Goal: Transaction & Acquisition: Purchase product/service

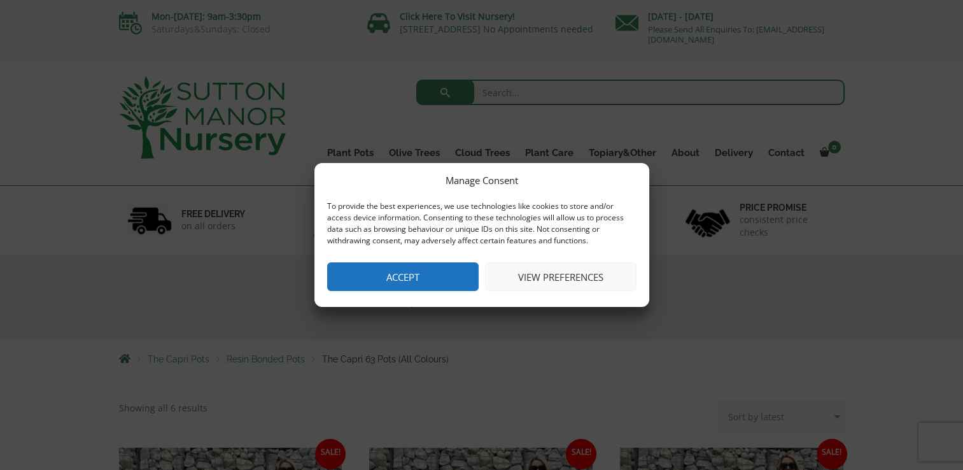
click at [435, 275] on button "Accept" at bounding box center [402, 276] width 151 height 29
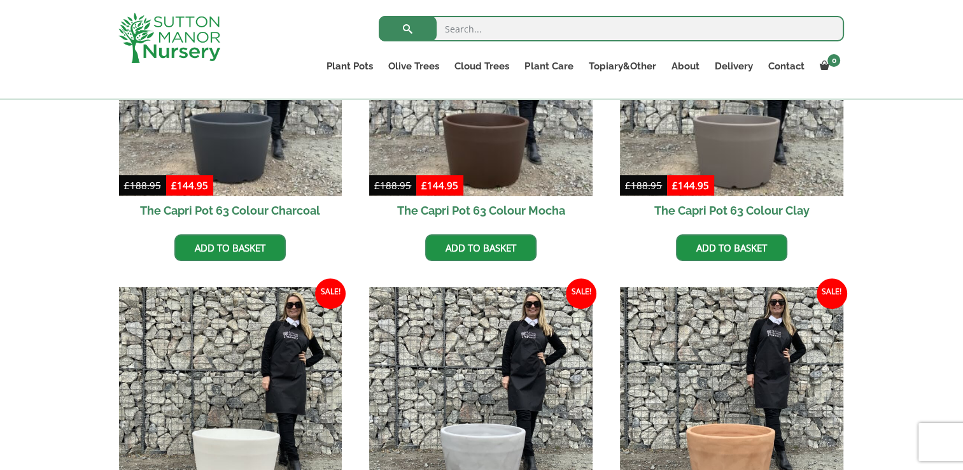
scroll to position [454, 0]
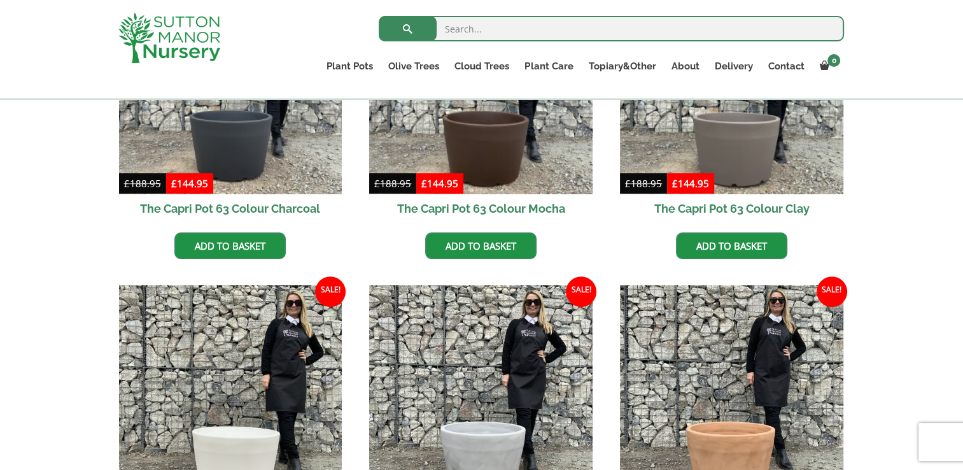
click at [531, 207] on h2 "The Capri Pot 63 Colour Mocha" at bounding box center [480, 208] width 223 height 29
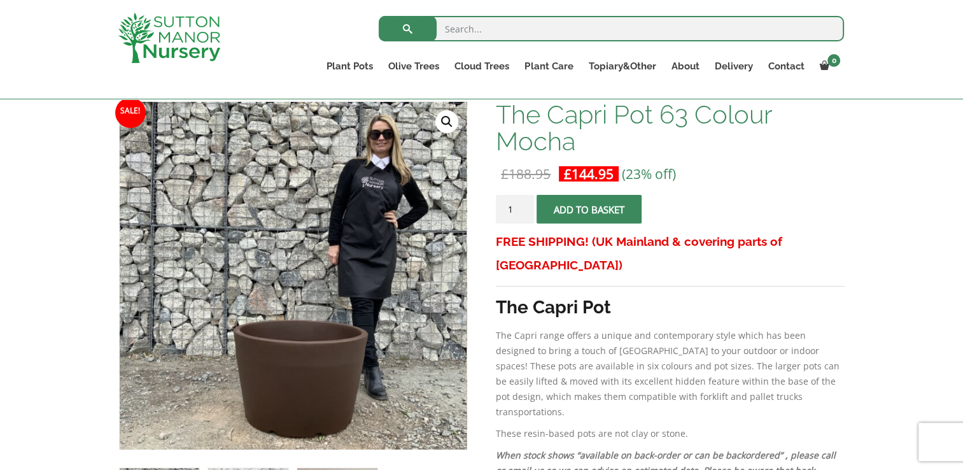
scroll to position [147, 0]
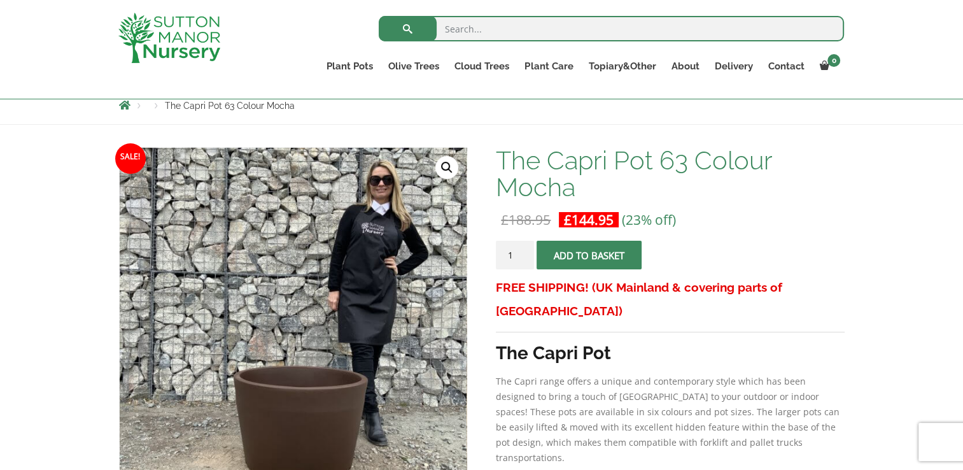
click at [587, 257] on button "Add to basket" at bounding box center [588, 255] width 105 height 29
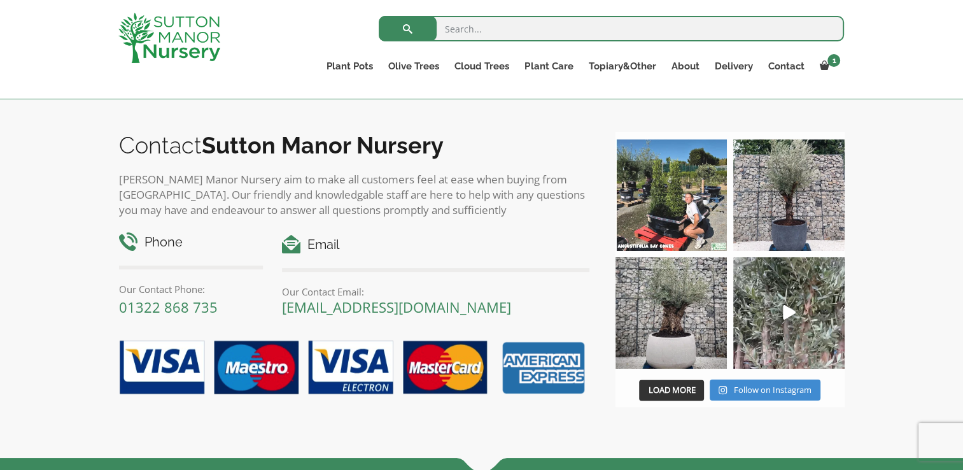
scroll to position [1607, 0]
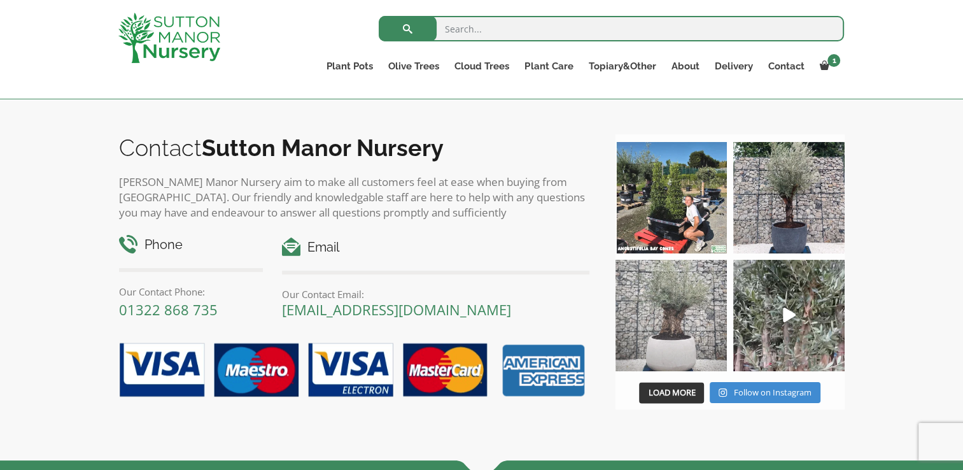
click at [687, 328] on img at bounding box center [670, 315] width 111 height 111
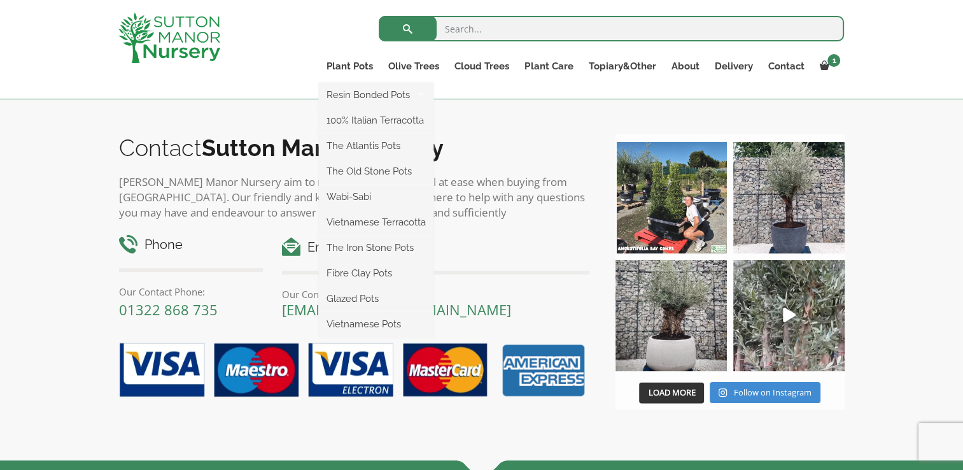
click at [339, 83] on ul "Resin Bonded Pots The Amalfi Pots The Milan Pots The Capri Pots The Brunello Po…" at bounding box center [376, 210] width 115 height 255
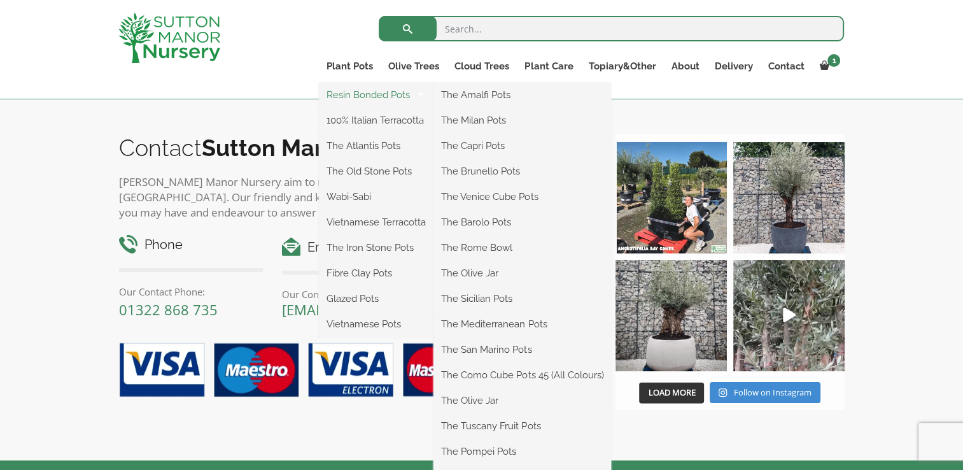
click at [365, 95] on link "Resin Bonded Pots" at bounding box center [376, 94] width 115 height 19
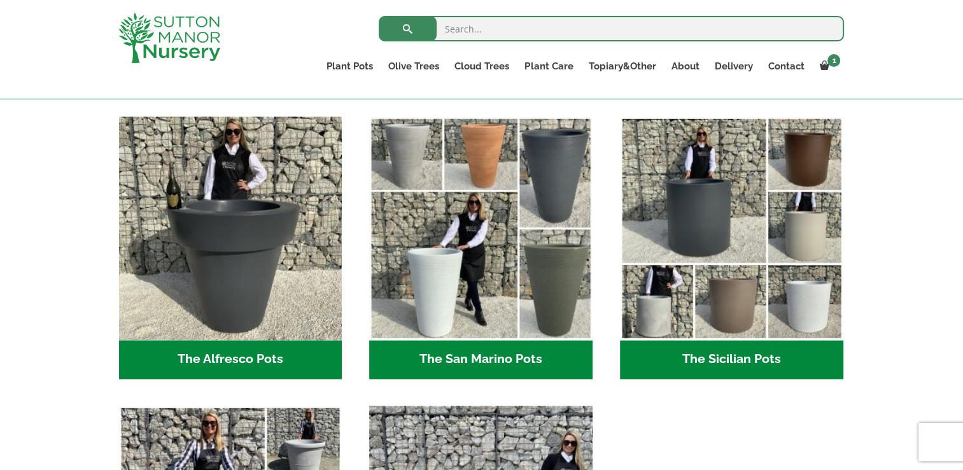
scroll to position [1484, 0]
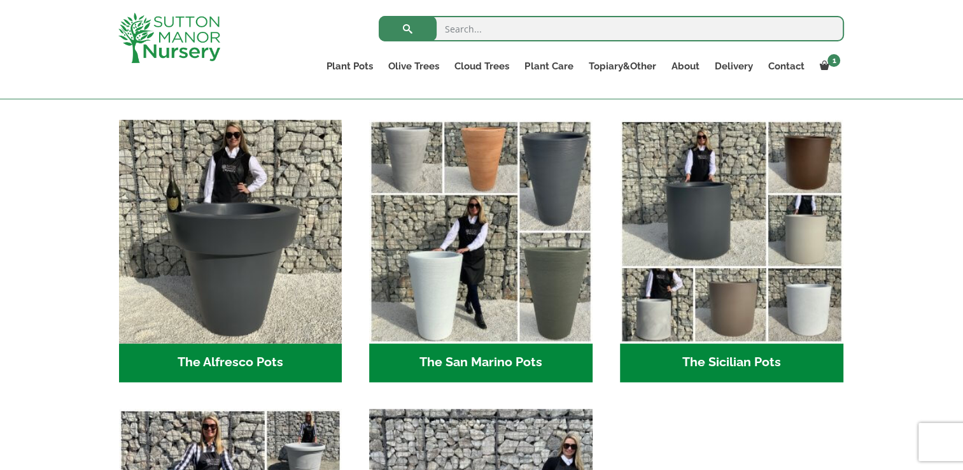
click at [747, 361] on h2 "The Sicilian Pots (18)" at bounding box center [731, 362] width 223 height 39
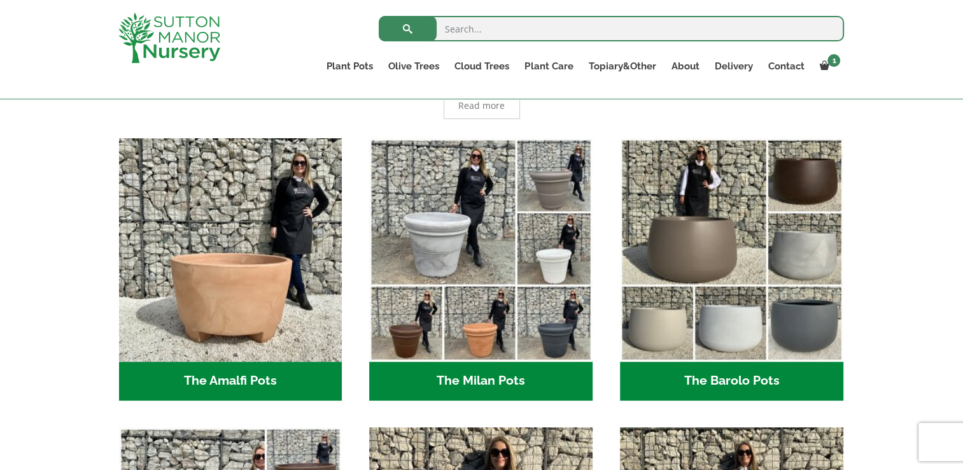
scroll to position [307, 0]
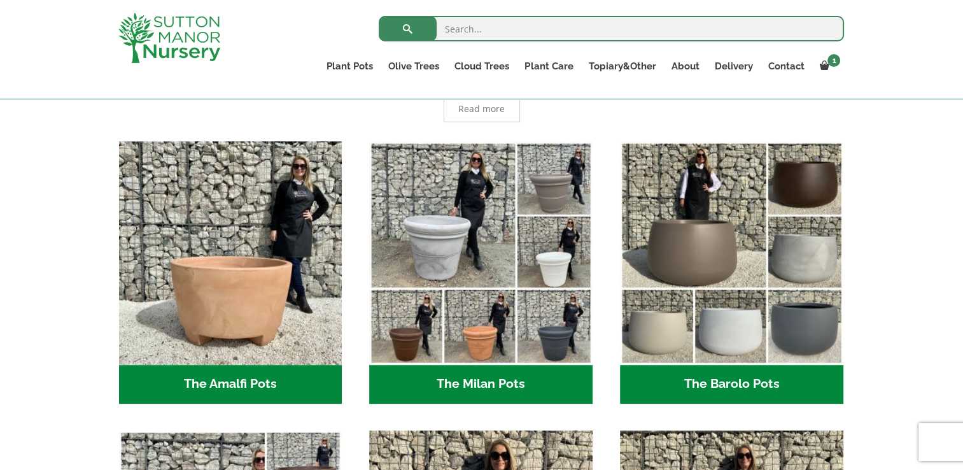
click at [492, 384] on h2 "The Milan Pots (35)" at bounding box center [480, 384] width 223 height 39
click at [744, 378] on h2 "The Barolo Pots (36)" at bounding box center [731, 384] width 223 height 39
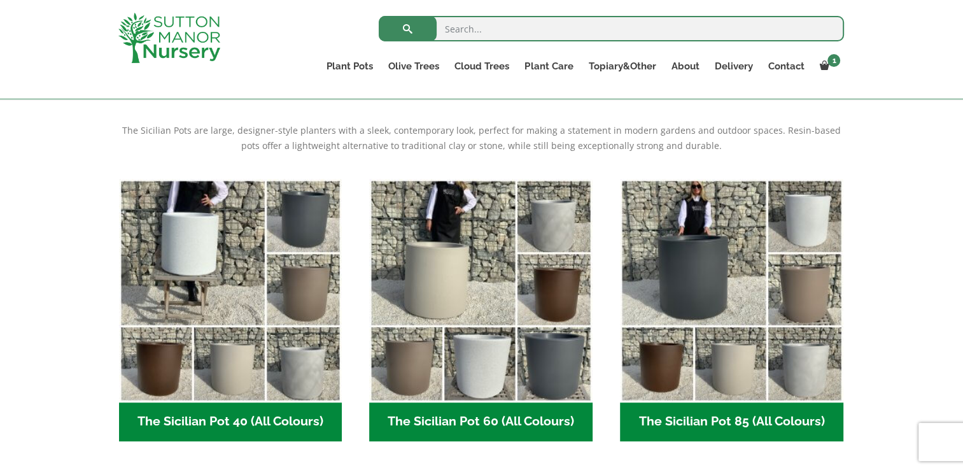
scroll to position [249, 0]
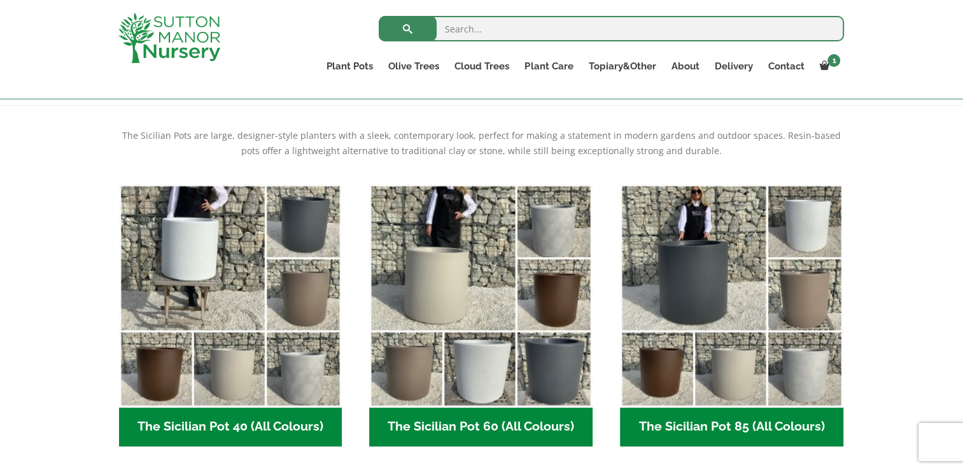
click at [534, 429] on h2 "The Sicilian Pot 60 (All Colours) (6)" at bounding box center [480, 426] width 223 height 39
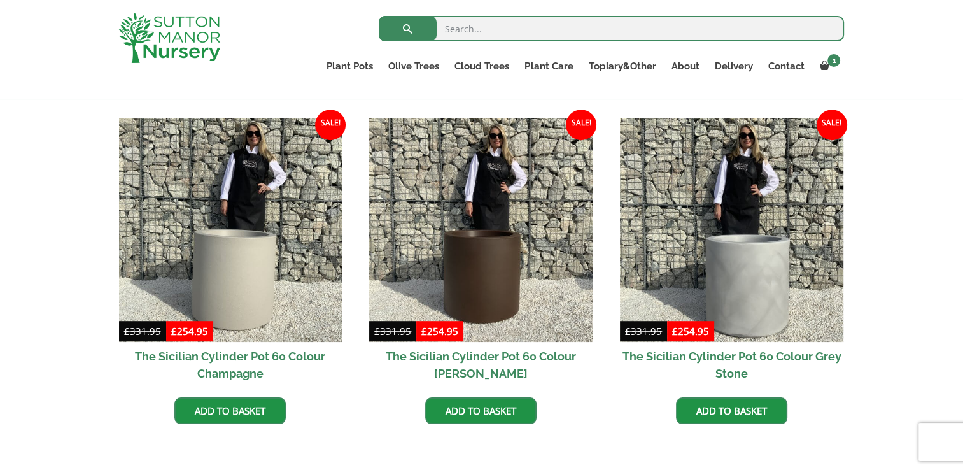
scroll to position [636, 0]
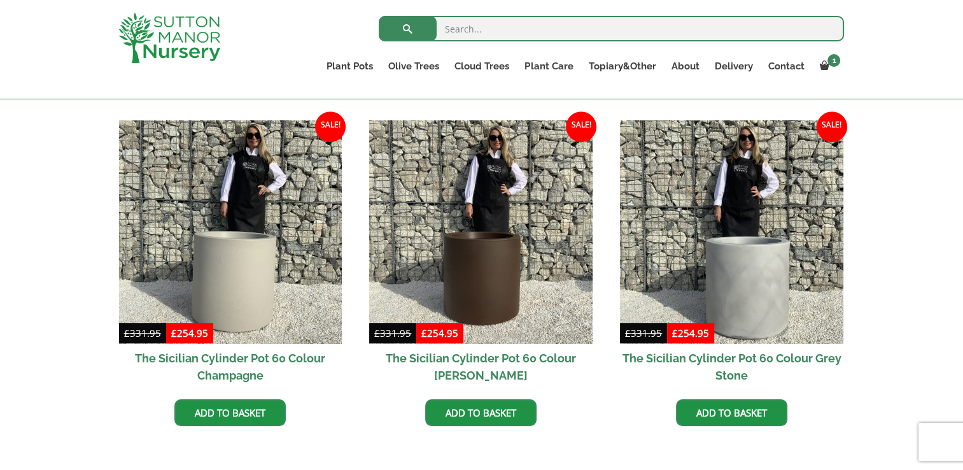
click at [698, 360] on h2 "The Sicilian Cylinder Pot 60 Colour Grey Stone" at bounding box center [731, 367] width 223 height 46
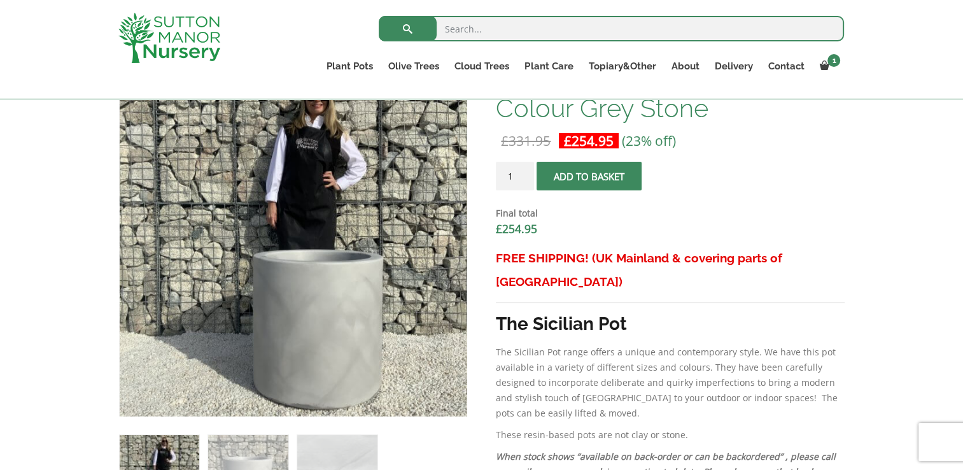
scroll to position [350, 0]
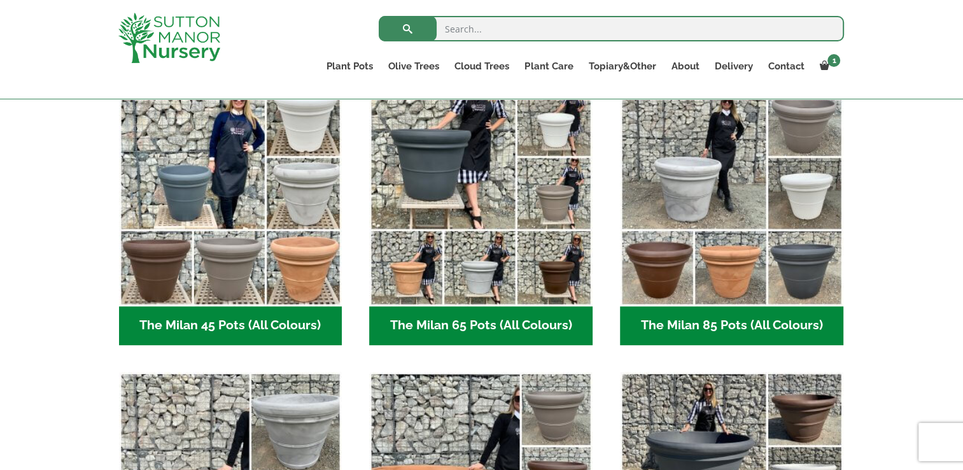
scroll to position [345, 0]
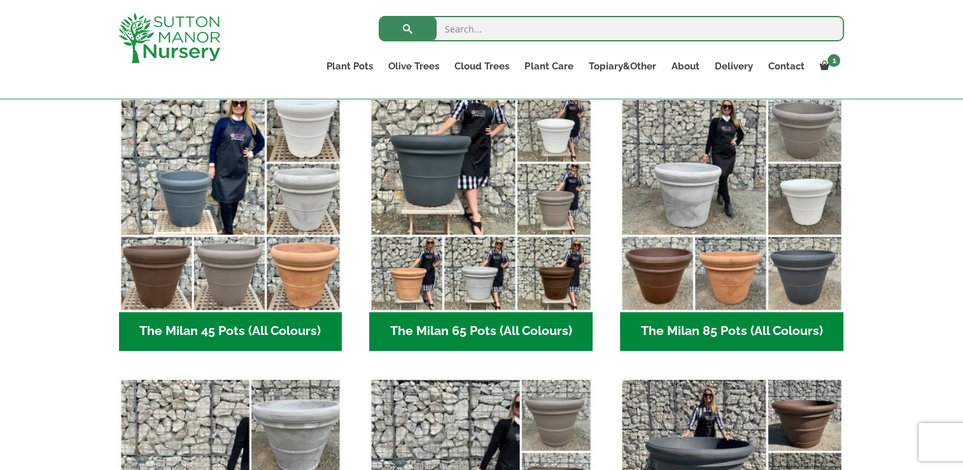
click at [552, 331] on h2 "The Milan 65 Pots (All Colours) (6)" at bounding box center [480, 331] width 223 height 39
click at [226, 33] on div at bounding box center [183, 38] width 149 height 76
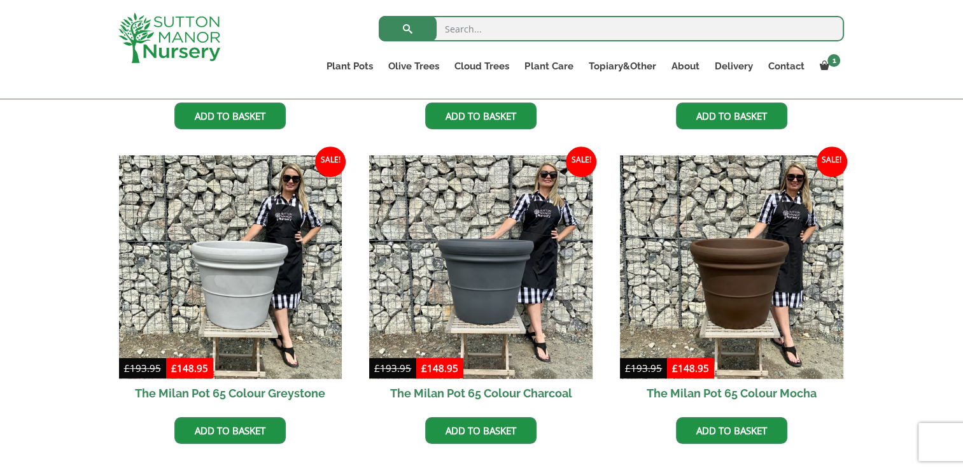
scroll to position [580, 0]
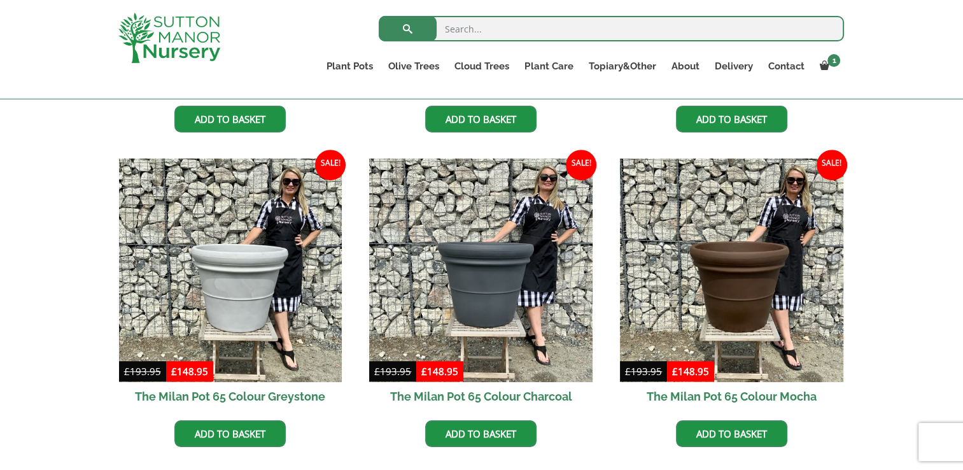
click at [548, 392] on h2 "The Milan Pot 65 Colour Charcoal" at bounding box center [480, 396] width 223 height 29
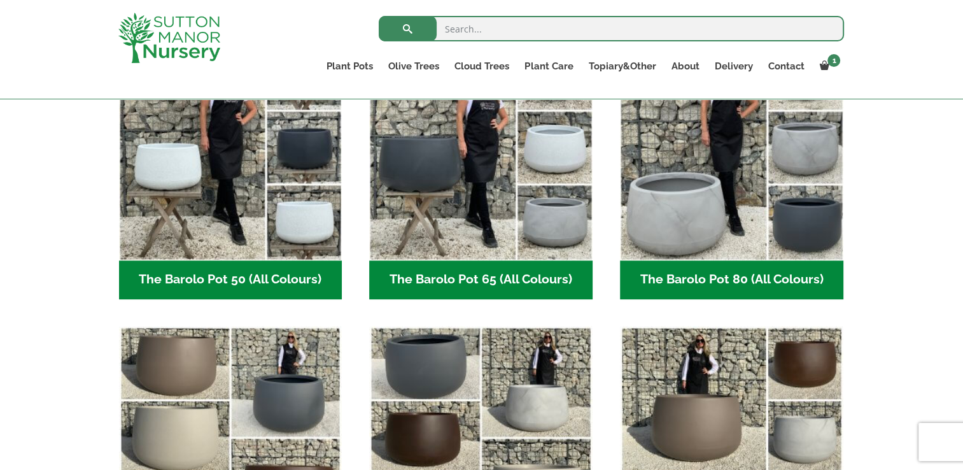
scroll to position [352, 0]
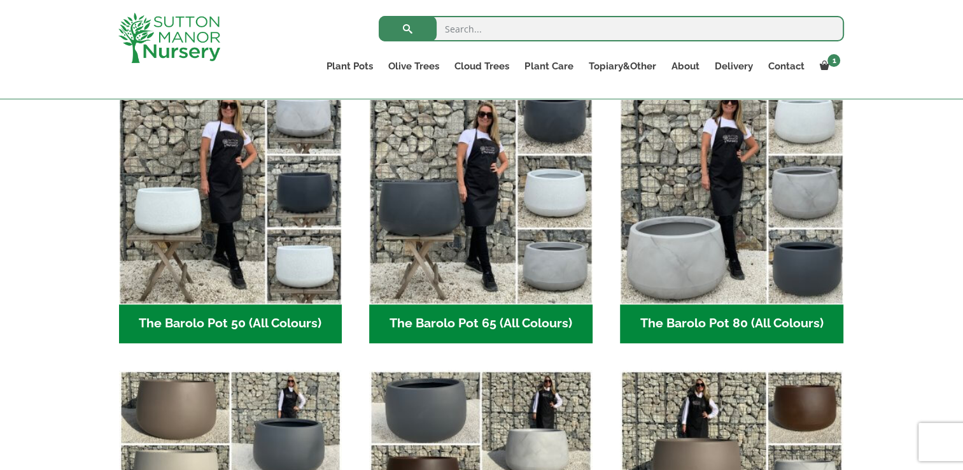
click at [779, 323] on h2 "The Barolo Pot 80 (All Colours) (6)" at bounding box center [731, 323] width 223 height 39
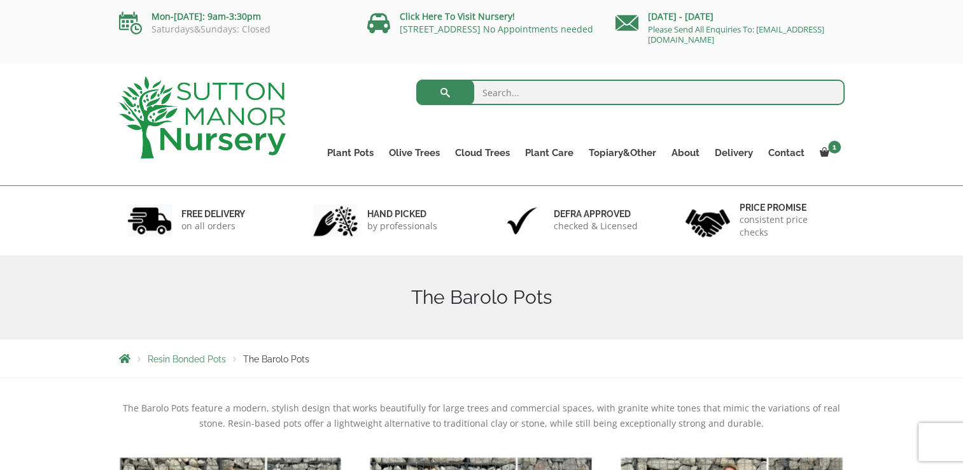
scroll to position [1, 0]
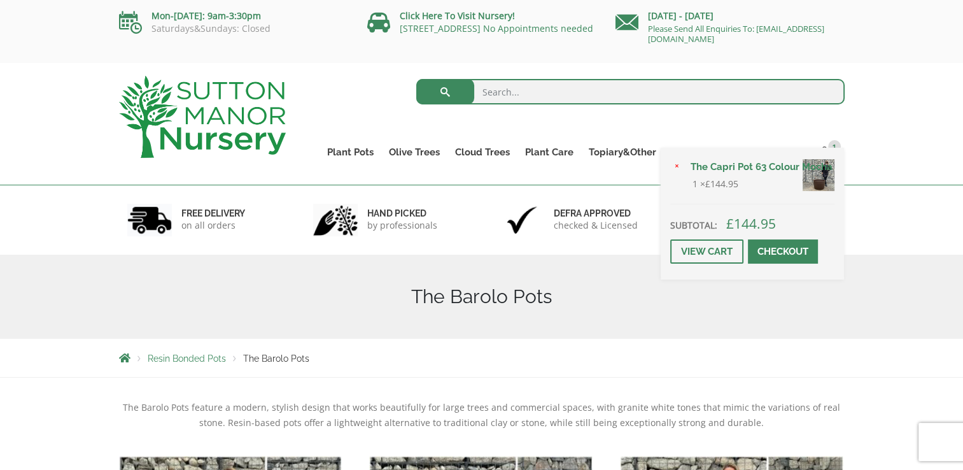
click at [824, 149] on div "× The Capri Pot 63 Colour Mocha 1 × £ 144.95 Subtotal: £ 144.95 View cart Check…" at bounding box center [751, 214] width 183 height 132
click at [822, 177] on img at bounding box center [818, 175] width 32 height 32
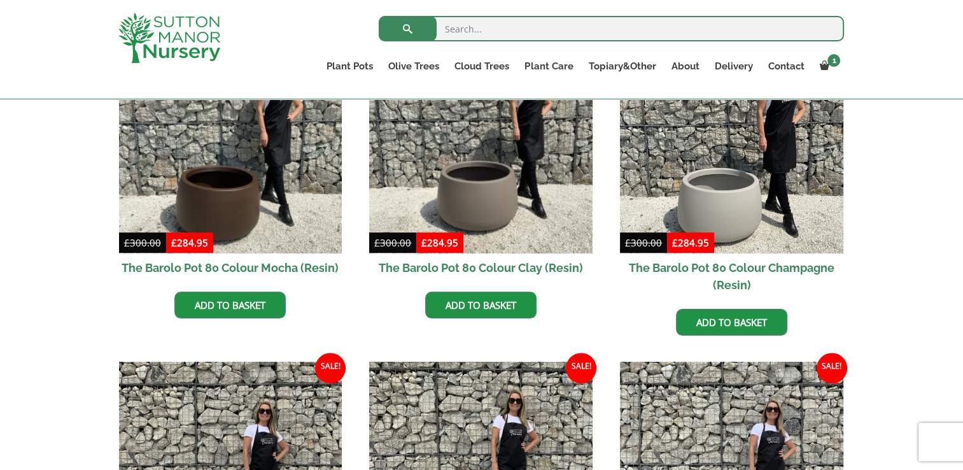
scroll to position [433, 0]
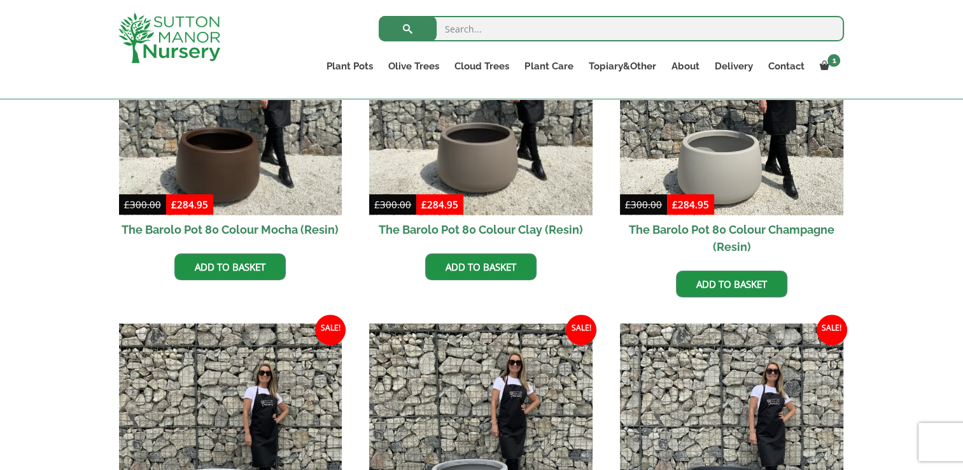
click at [564, 227] on h2 "The Barolo Pot 80 Colour Clay (Resin)" at bounding box center [480, 229] width 223 height 29
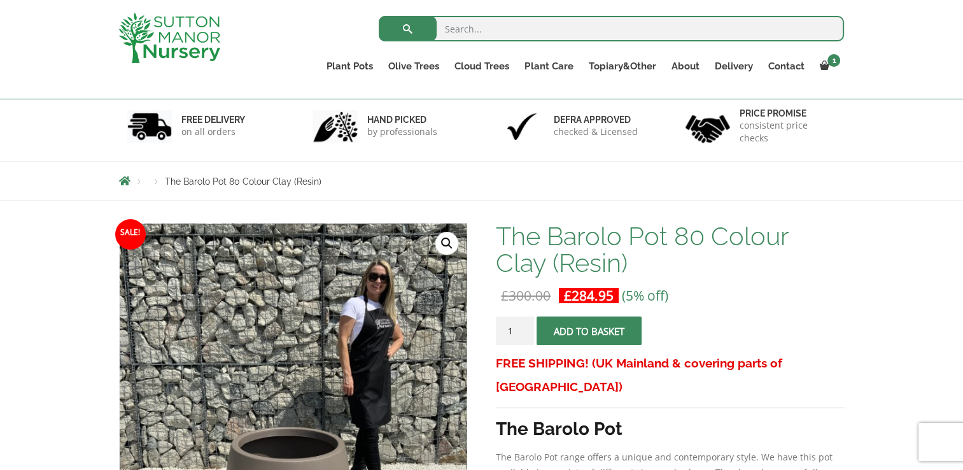
scroll to position [64, 0]
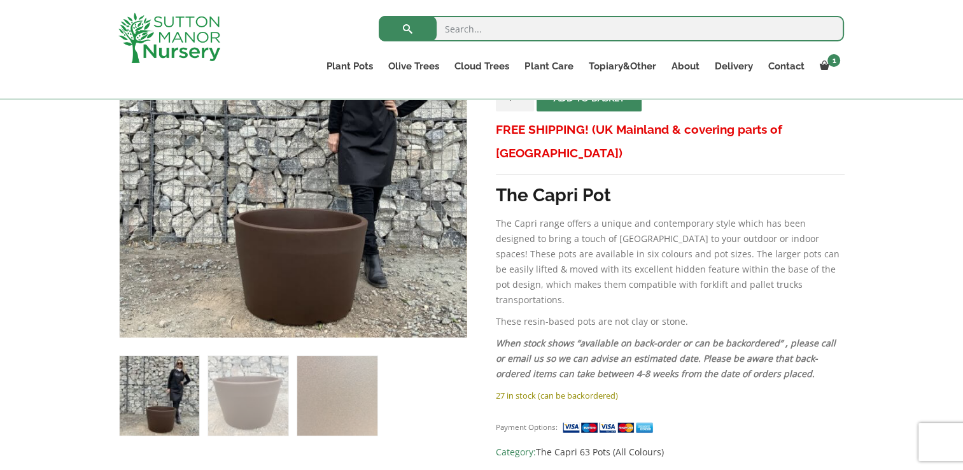
scroll to position [302, 0]
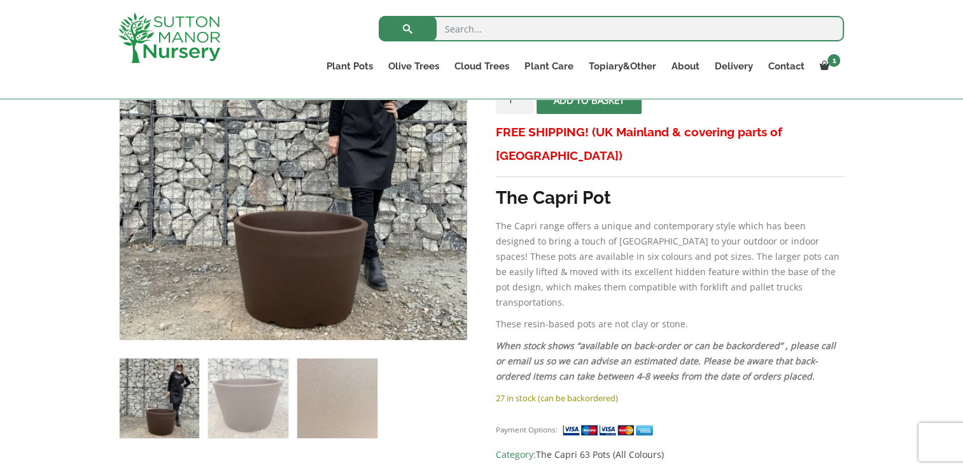
click at [288, 397] on li at bounding box center [247, 398] width 81 height 81
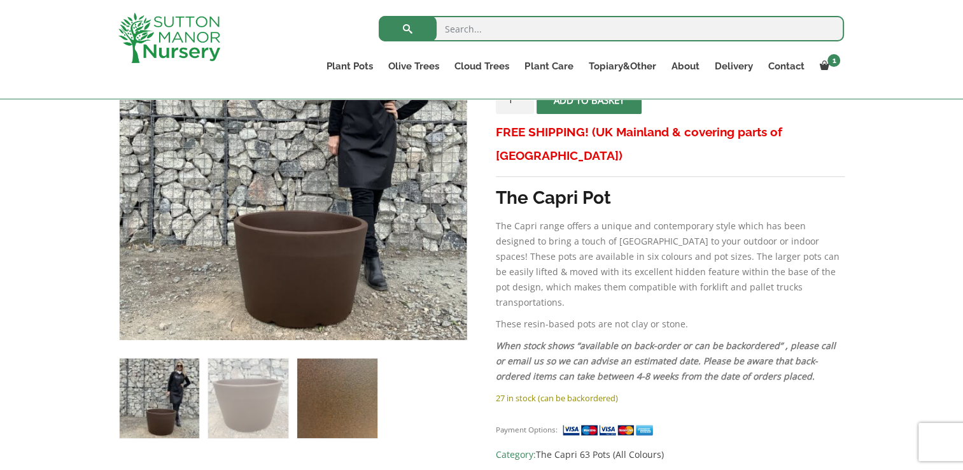
click at [332, 396] on img at bounding box center [337, 398] width 80 height 80
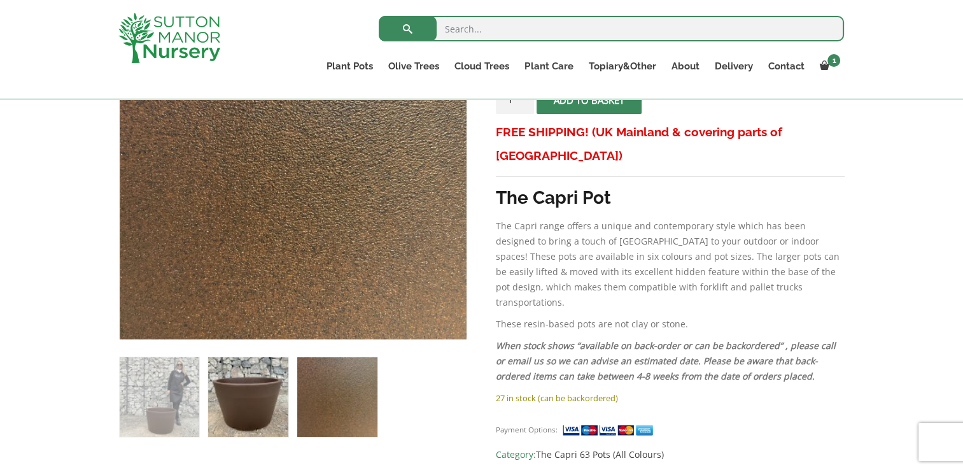
click at [251, 403] on img at bounding box center [248, 397] width 80 height 80
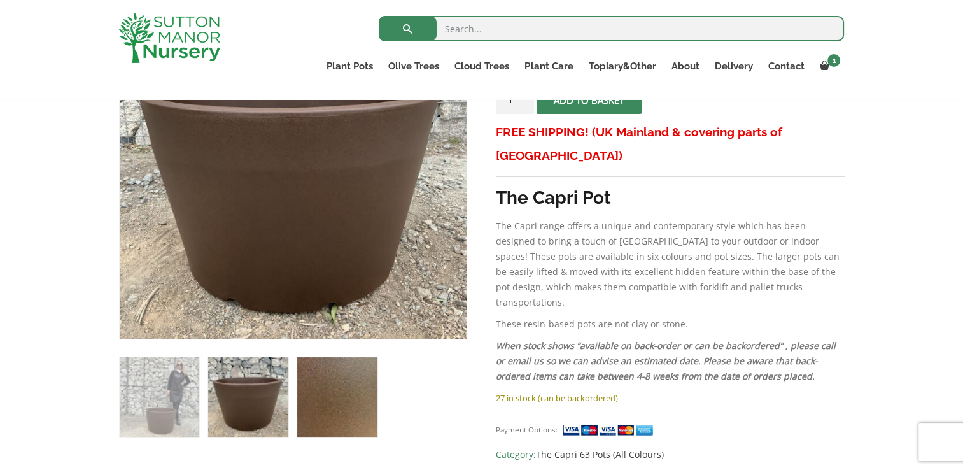
click at [316, 408] on img at bounding box center [337, 397] width 80 height 80
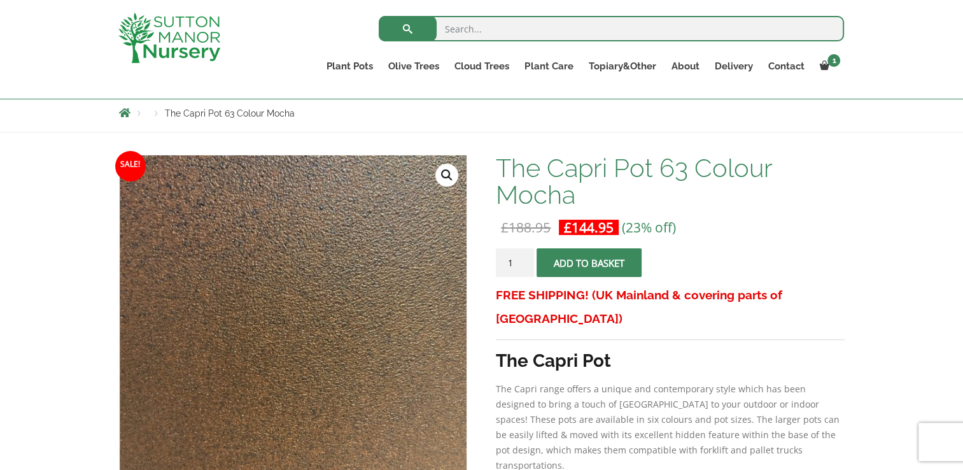
scroll to position [93, 0]
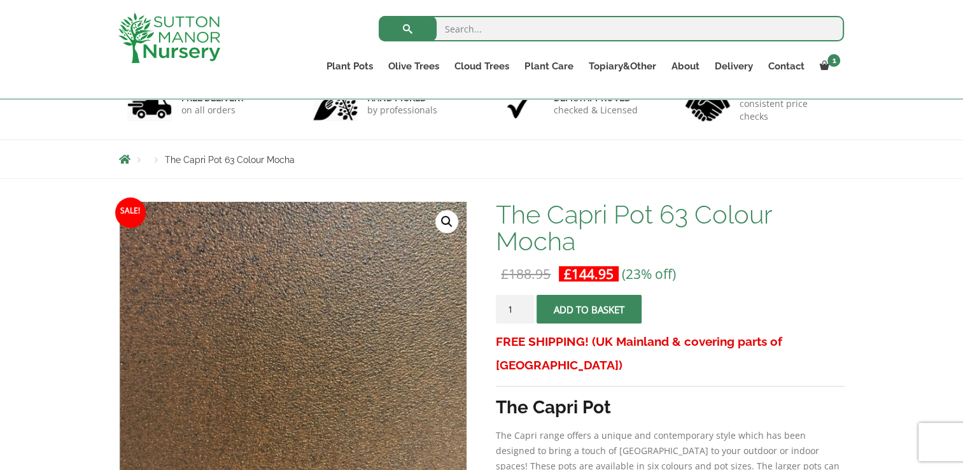
click at [488, 34] on input "search" at bounding box center [611, 28] width 465 height 25
type input "capri pot"
click at [379, 16] on button "submit" at bounding box center [408, 28] width 58 height 25
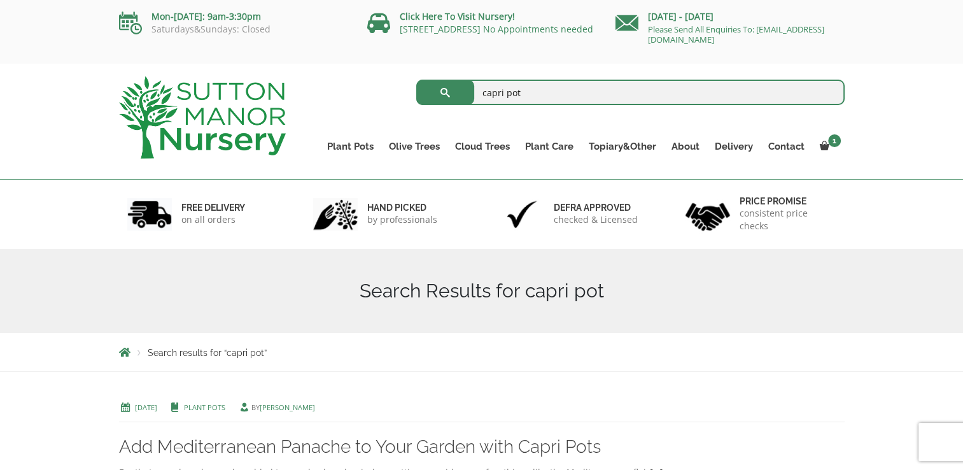
click at [588, 98] on input "capri pot" at bounding box center [630, 92] width 428 height 25
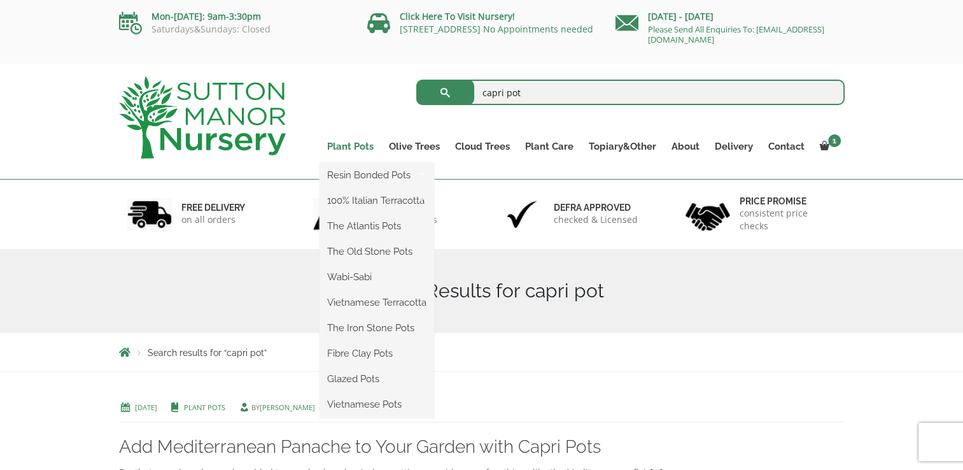
click at [360, 149] on link "Plant Pots" at bounding box center [350, 146] width 62 height 18
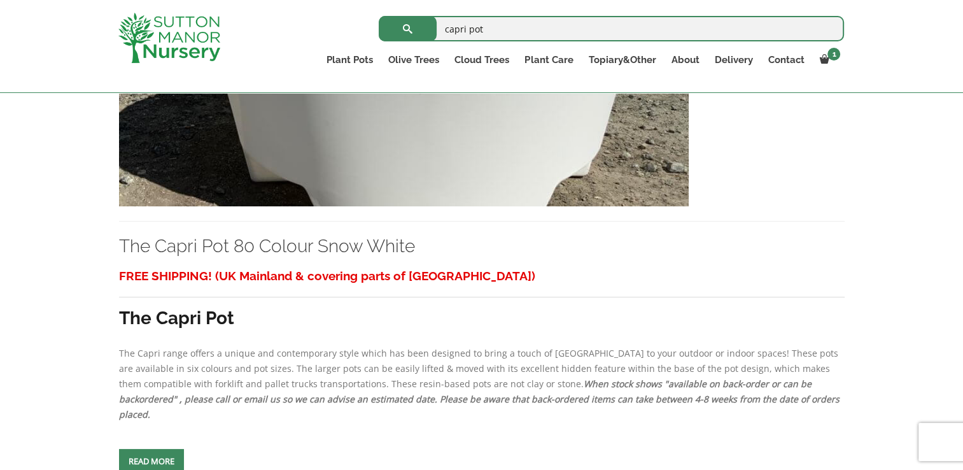
scroll to position [4064, 0]
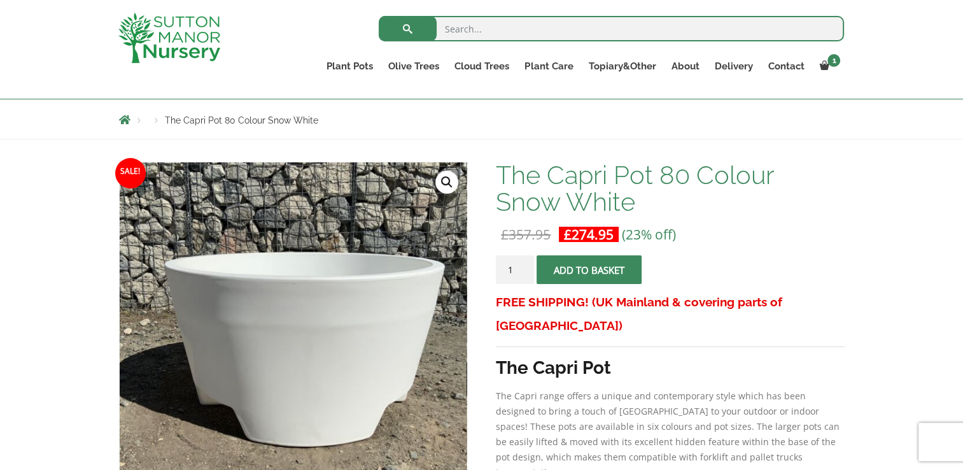
scroll to position [76, 0]
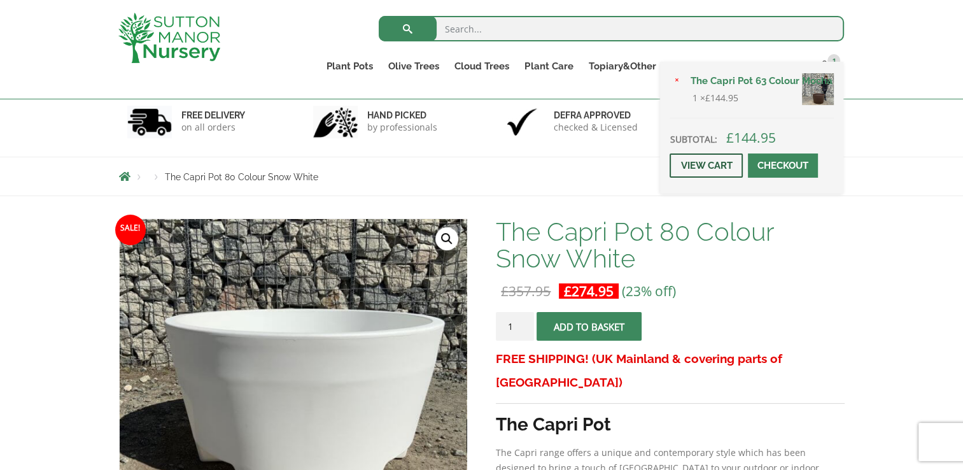
click at [720, 165] on link "View cart" at bounding box center [705, 165] width 73 height 24
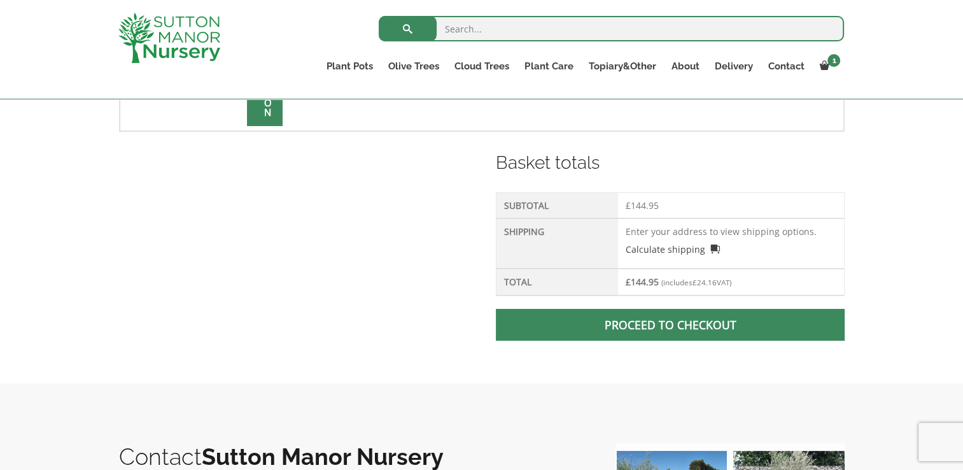
scroll to position [495, 0]
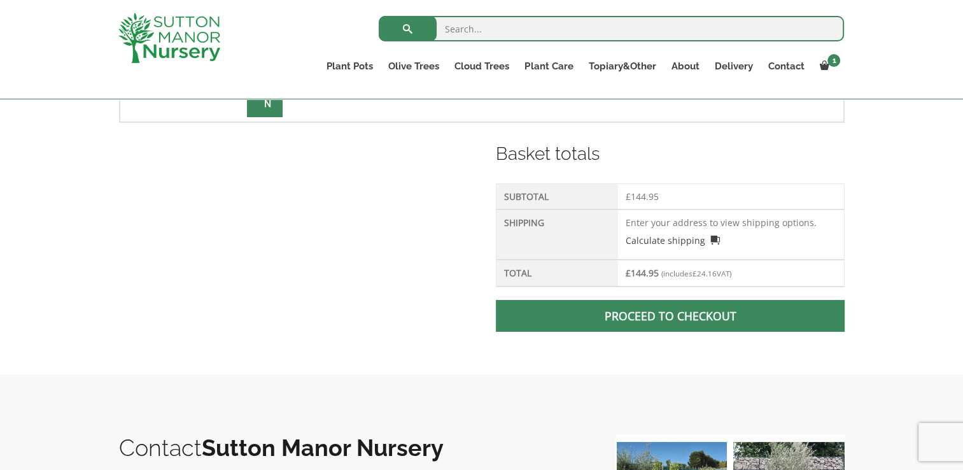
click at [683, 314] on link "Proceed to checkout" at bounding box center [670, 316] width 348 height 32
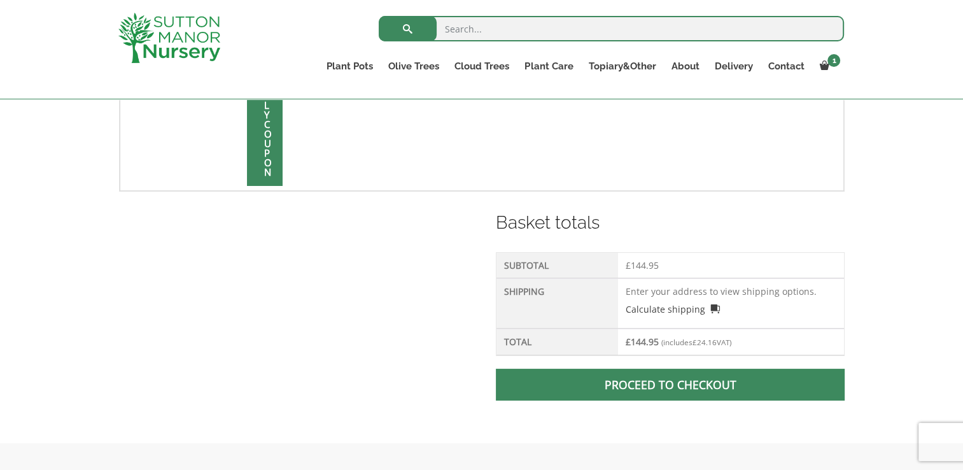
scroll to position [421, 0]
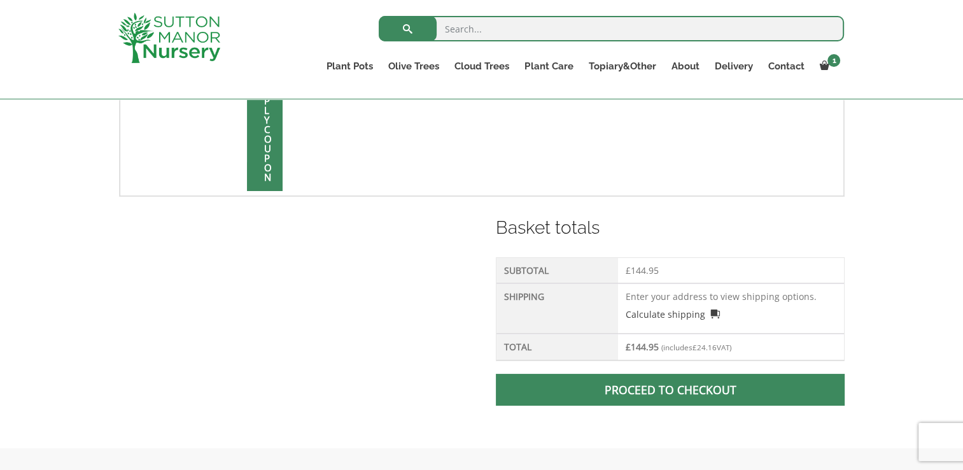
click at [708, 384] on link "Proceed to checkout" at bounding box center [670, 389] width 348 height 32
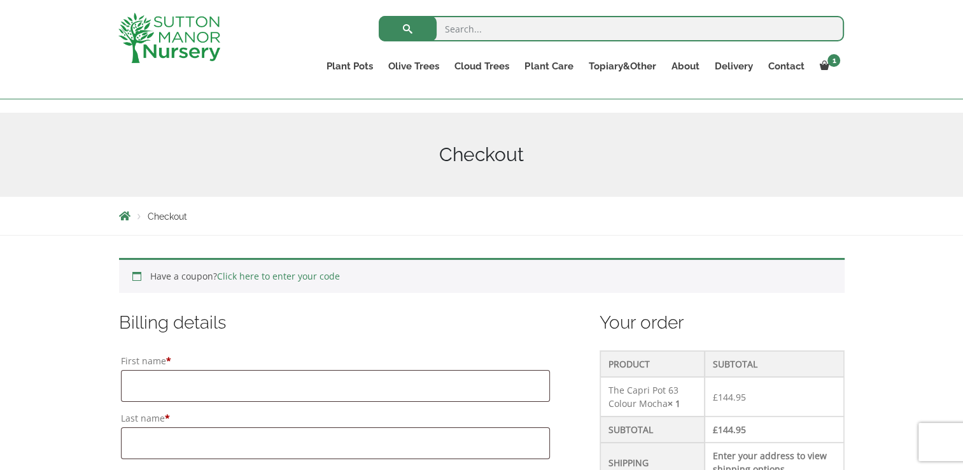
scroll to position [133, 0]
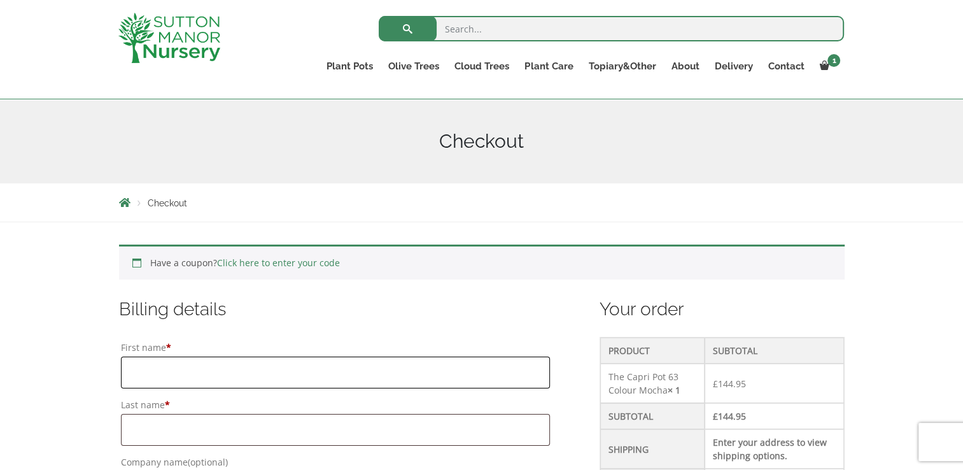
click at [270, 370] on input "First name *" at bounding box center [335, 372] width 429 height 32
type input "Dr Derek"
type input "Ford"
type input "parent"
type input "[STREET_ADDRESS]"
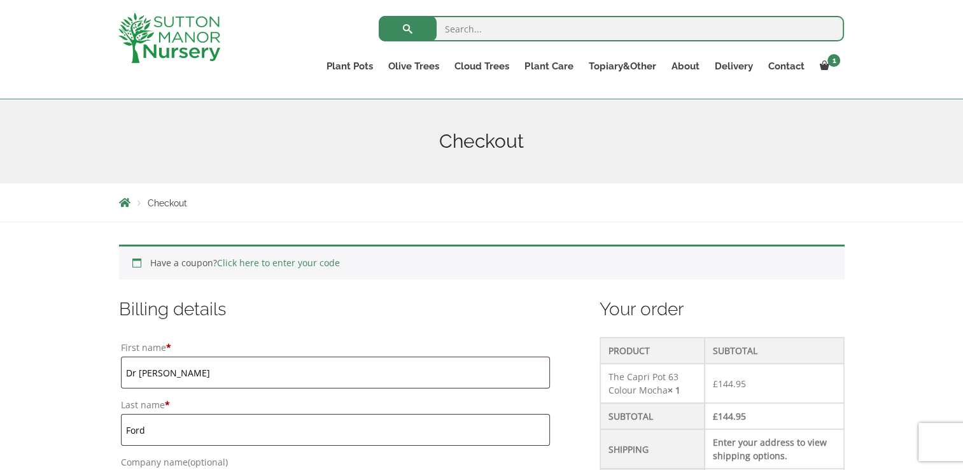
type input "[PERSON_NAME]"
type input "Bar Hill, Cambridge"
type input "[GEOGRAPHIC_DATA]"
type input "CB238SD"
type input "[PHONE_NUMBER]"
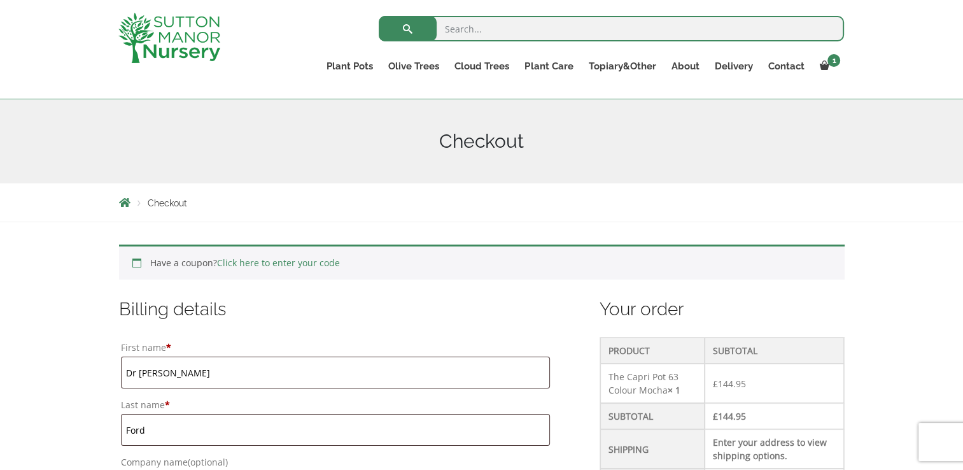
type input "[DOMAIN_NAME][EMAIL_ADDRESS][DOMAIN_NAME]"
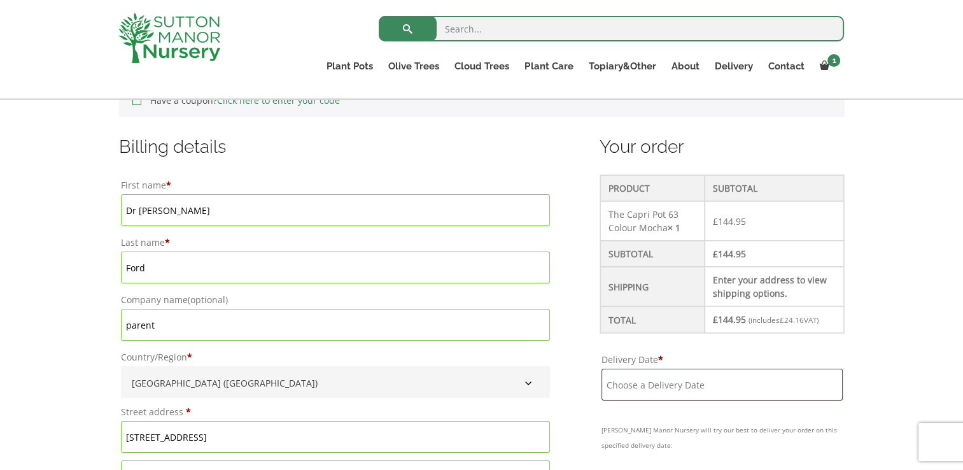
scroll to position [288, 0]
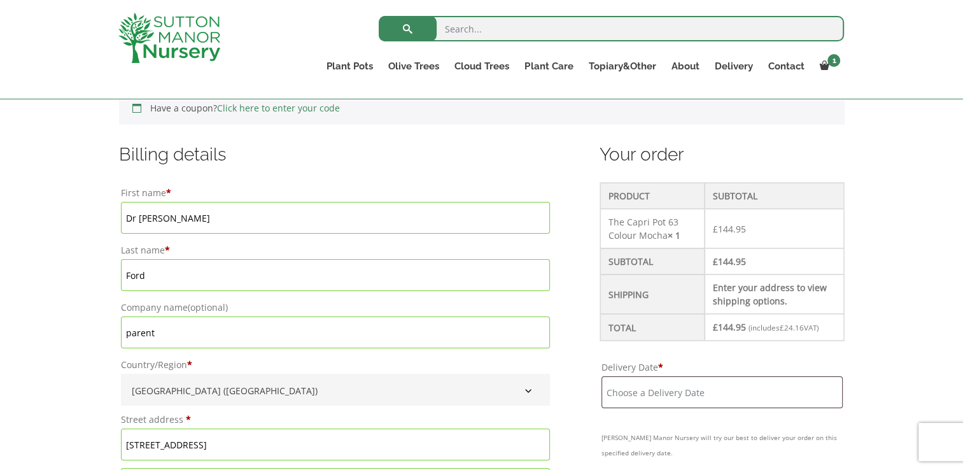
click at [193, 333] on input "parent" at bounding box center [335, 332] width 429 height 32
type input "p"
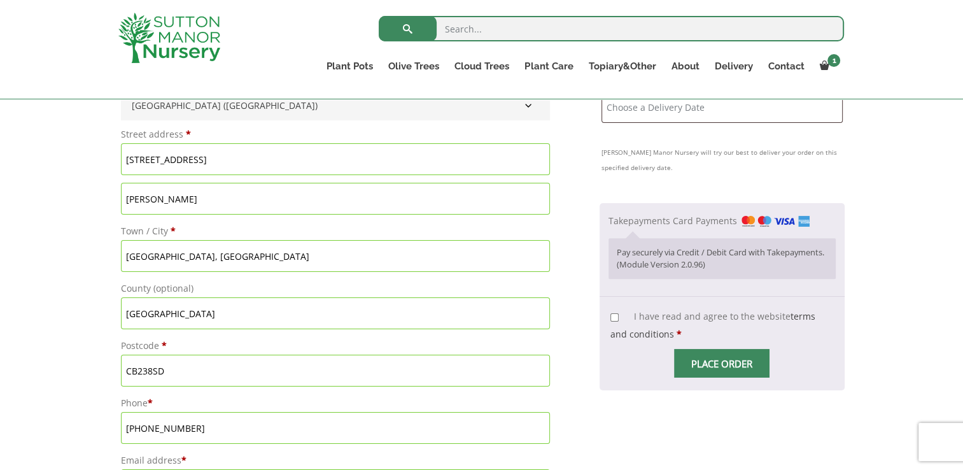
scroll to position [575, 0]
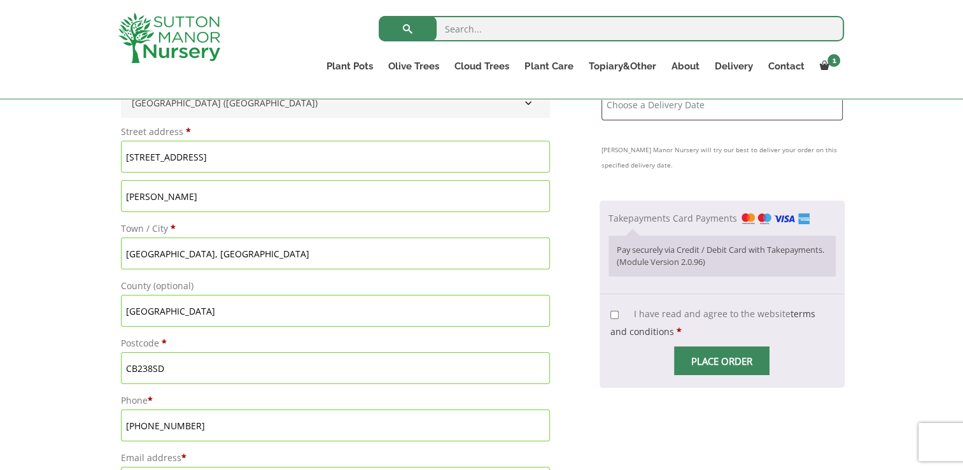
click at [333, 246] on input "Bar Hill, Cambridge" at bounding box center [335, 253] width 429 height 32
type input "Bar Hill,"
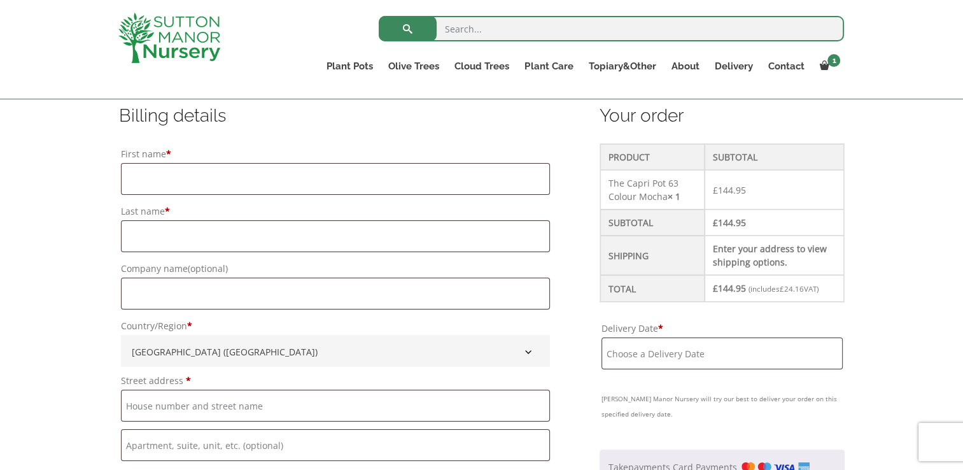
scroll to position [324, 0]
click at [421, 178] on input "First name *" at bounding box center [335, 181] width 429 height 32
type input "Dr [PERSON_NAME]"
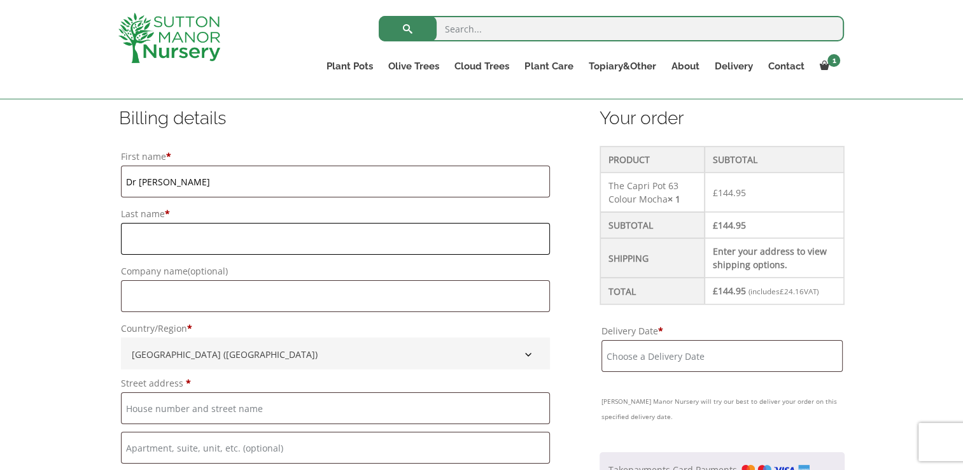
type input "Ford"
type input "parent"
type input "[STREET_ADDRESS]"
type input "[PERSON_NAME]"
type input "[GEOGRAPHIC_DATA], [GEOGRAPHIC_DATA]"
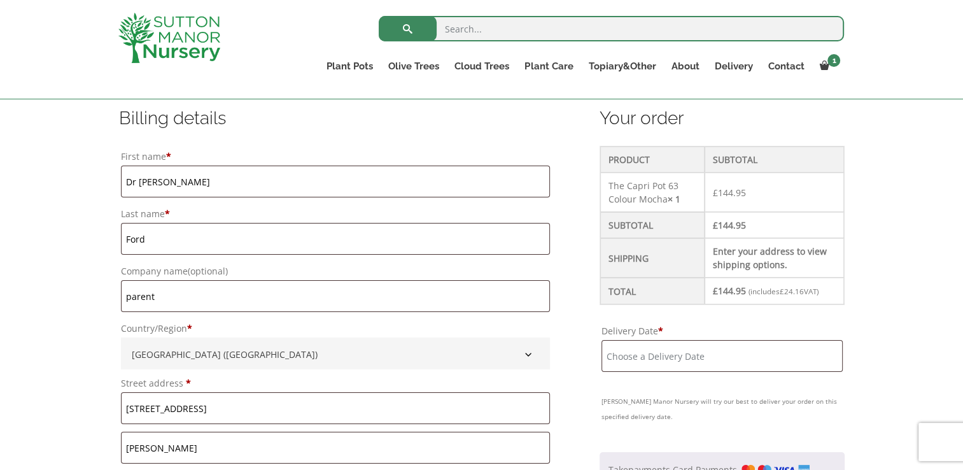
type input "[GEOGRAPHIC_DATA]"
type input "CB238SD"
type input "[PHONE_NUMBER]"
type input "[DOMAIN_NAME][EMAIL_ADDRESS][DOMAIN_NAME]"
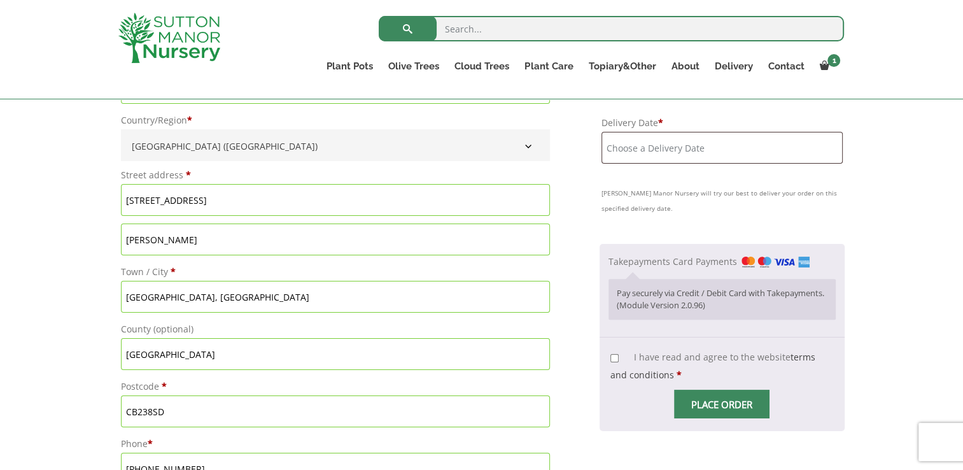
scroll to position [440, 0]
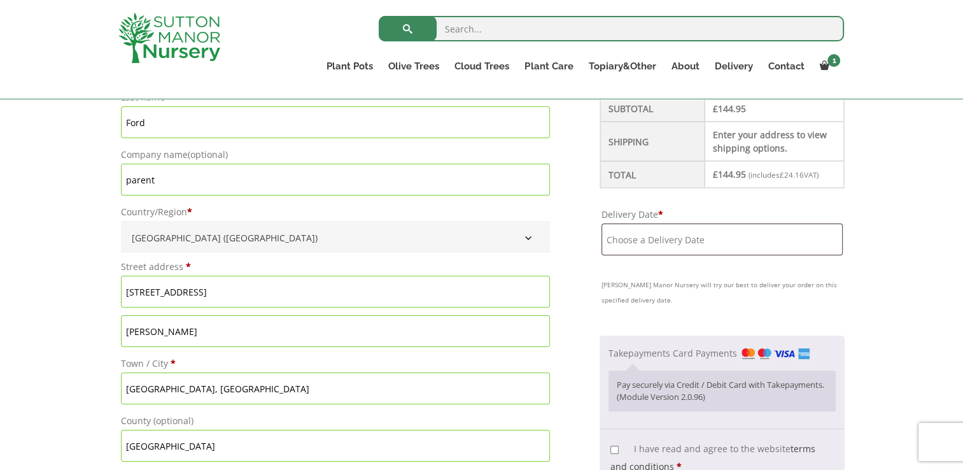
click at [279, 191] on input "parent" at bounding box center [335, 180] width 429 height 32
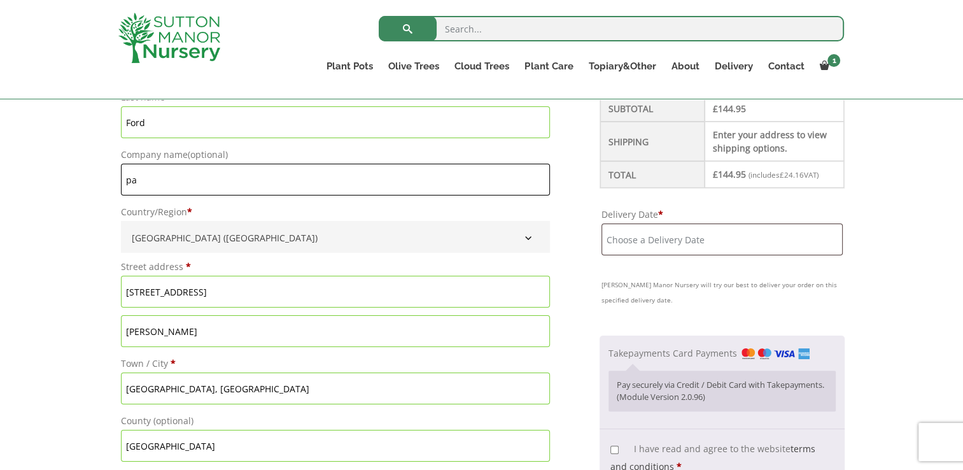
type input "p"
click at [244, 184] on input "Company name (optional)" at bounding box center [335, 180] width 429 height 32
click at [207, 176] on input "Company name (optional)" at bounding box center [335, 180] width 429 height 32
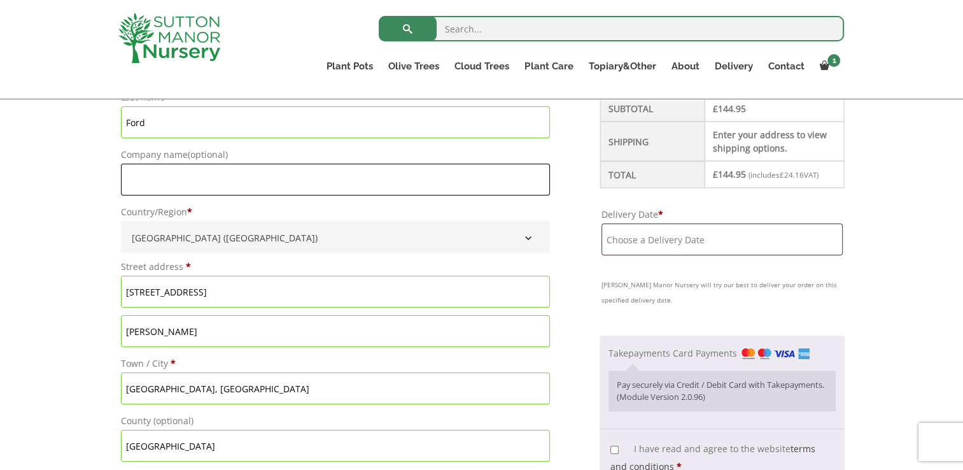
click at [207, 176] on input "Company name (optional)" at bounding box center [335, 180] width 429 height 32
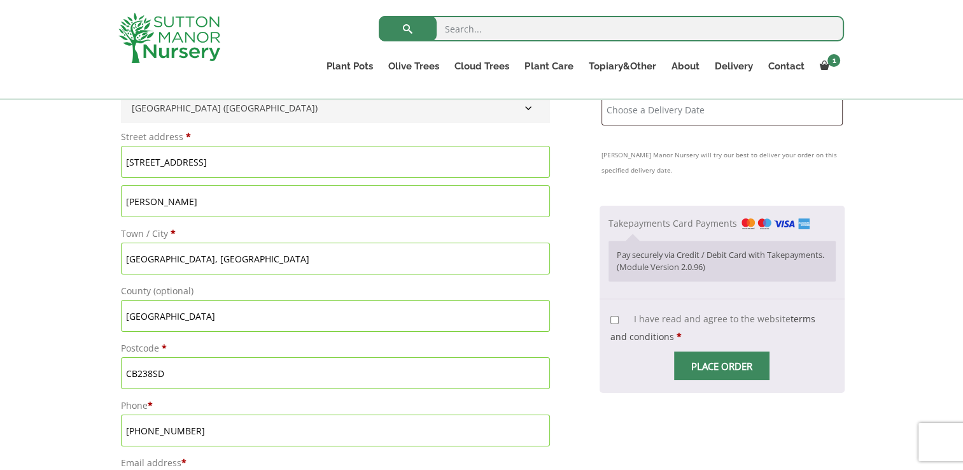
scroll to position [573, 0]
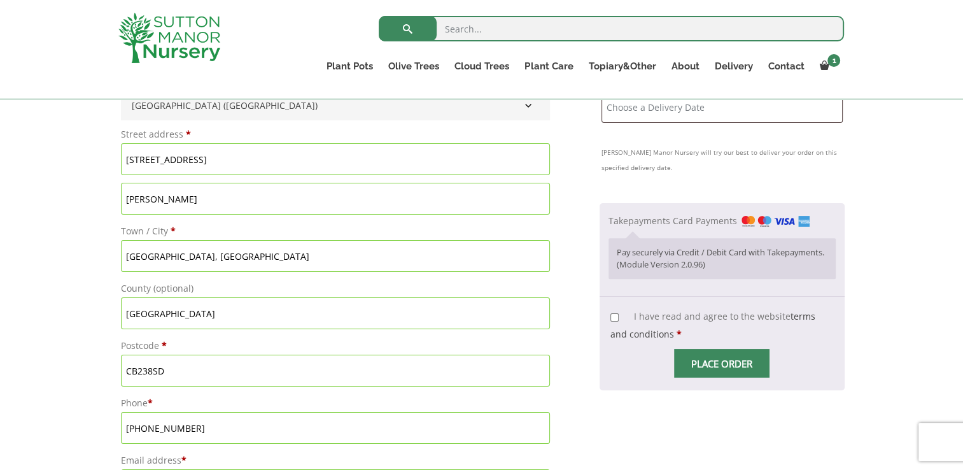
drag, startPoint x: 161, startPoint y: 254, endPoint x: 118, endPoint y: 256, distance: 42.7
click at [119, 256] on p "Town / City * Bar Hill, Cambridge" at bounding box center [335, 246] width 433 height 53
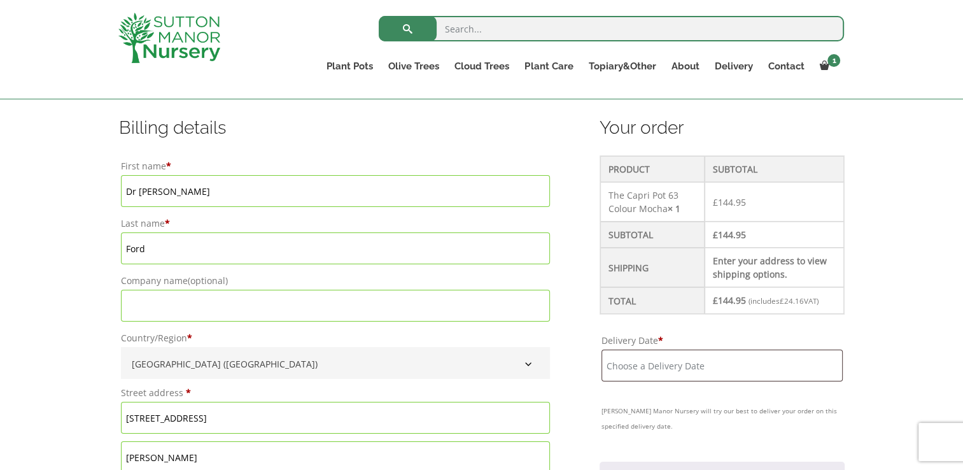
scroll to position [312, 0]
type input "Cambridge"
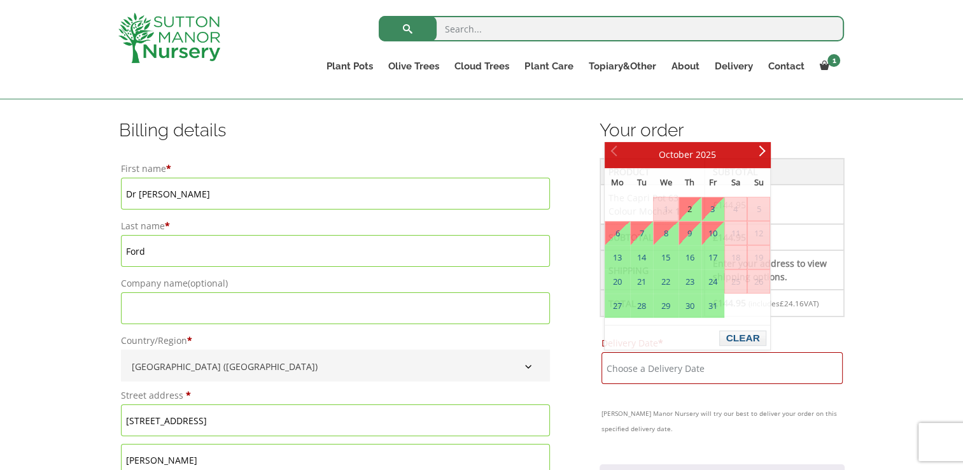
click at [703, 359] on input "Delivery Date *" at bounding box center [721, 368] width 241 height 32
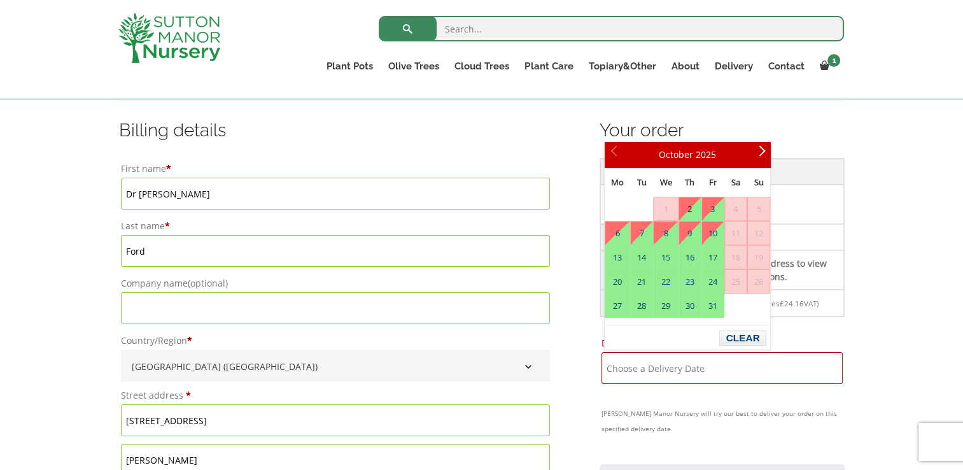
click at [695, 216] on link "2" at bounding box center [690, 208] width 22 height 23
type input "2 October, 2025"
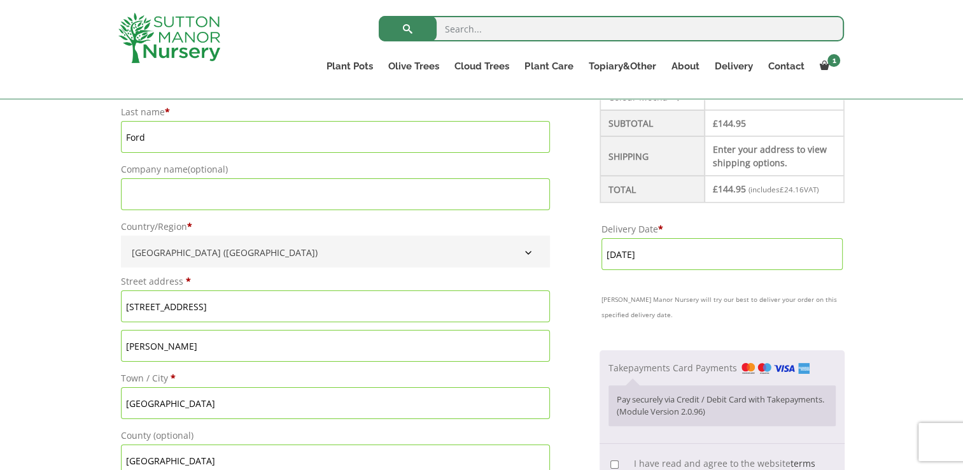
scroll to position [434, 0]
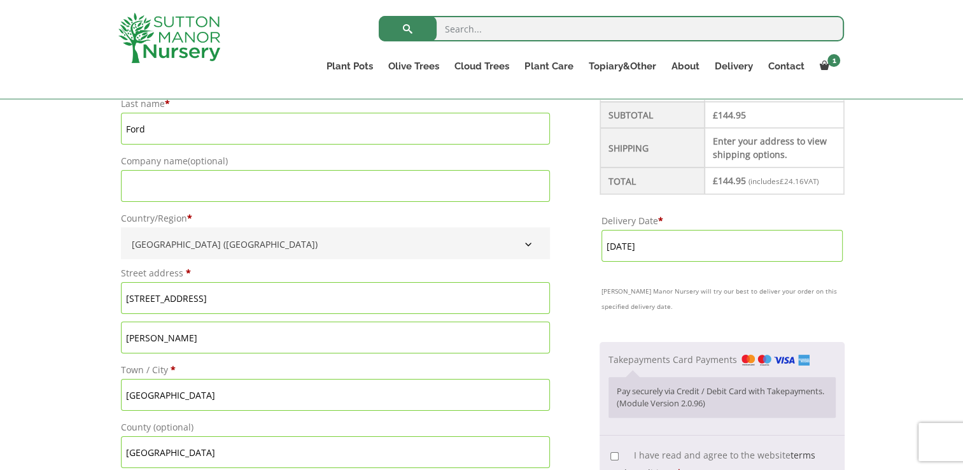
click at [789, 142] on td "Enter your address to view shipping options." at bounding box center [773, 147] width 139 height 39
click at [752, 141] on td "Enter your address to view shipping options." at bounding box center [773, 147] width 139 height 39
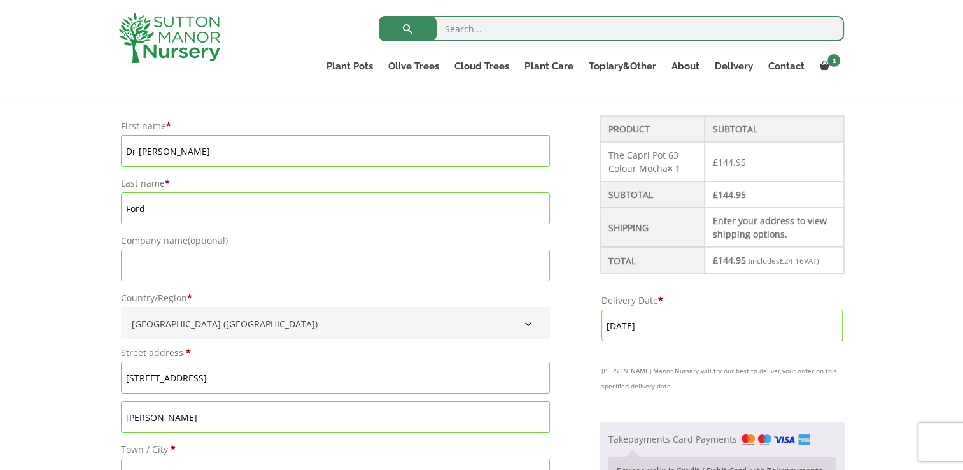
scroll to position [338, 0]
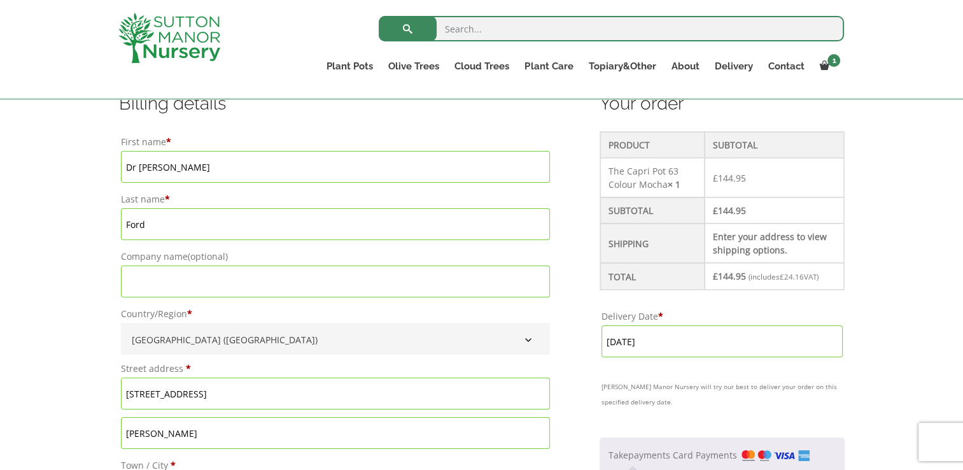
click at [771, 230] on td "Enter your address to view shipping options." at bounding box center [773, 242] width 139 height 39
click at [727, 234] on td "Enter your address to view shipping options." at bounding box center [773, 242] width 139 height 39
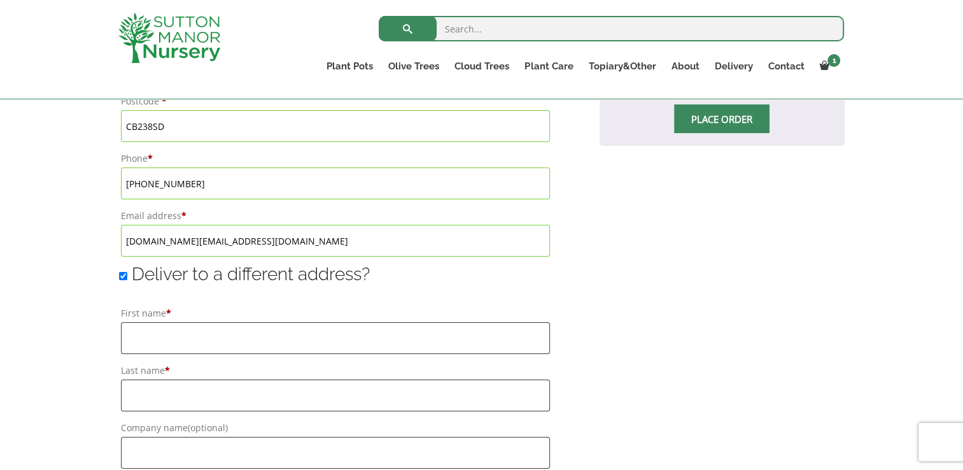
scroll to position [836, 0]
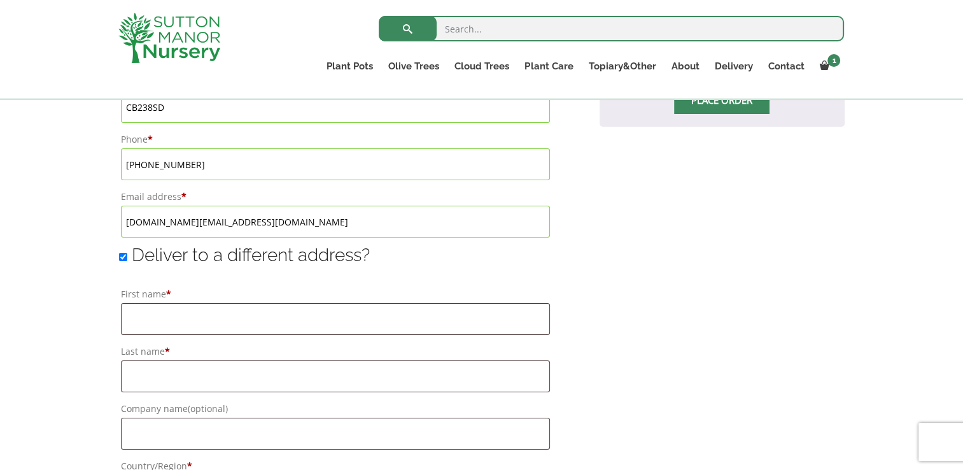
click at [122, 257] on input "Deliver to a different address?" at bounding box center [123, 257] width 8 height 8
checkbox input "false"
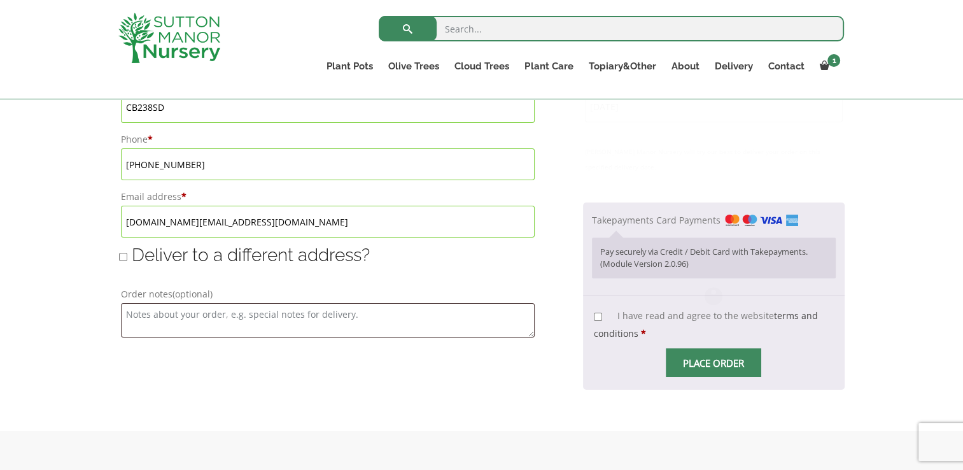
type input "2 October, 2025"
click at [598, 317] on input "I have read and agree to the website terms and conditions *" at bounding box center [598, 316] width 8 height 8
checkbox input "true"
click at [727, 365] on input "Place order" at bounding box center [713, 362] width 95 height 29
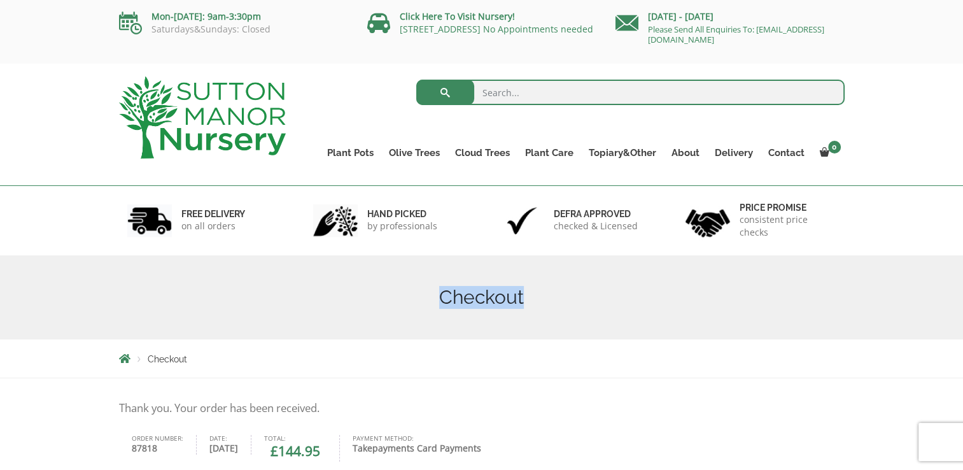
drag, startPoint x: 0, startPoint y: 0, endPoint x: 898, endPoint y: 284, distance: 942.3
click at [898, 284] on div "Checkout" at bounding box center [481, 297] width 963 height 84
